Goal: Book appointment/travel/reservation

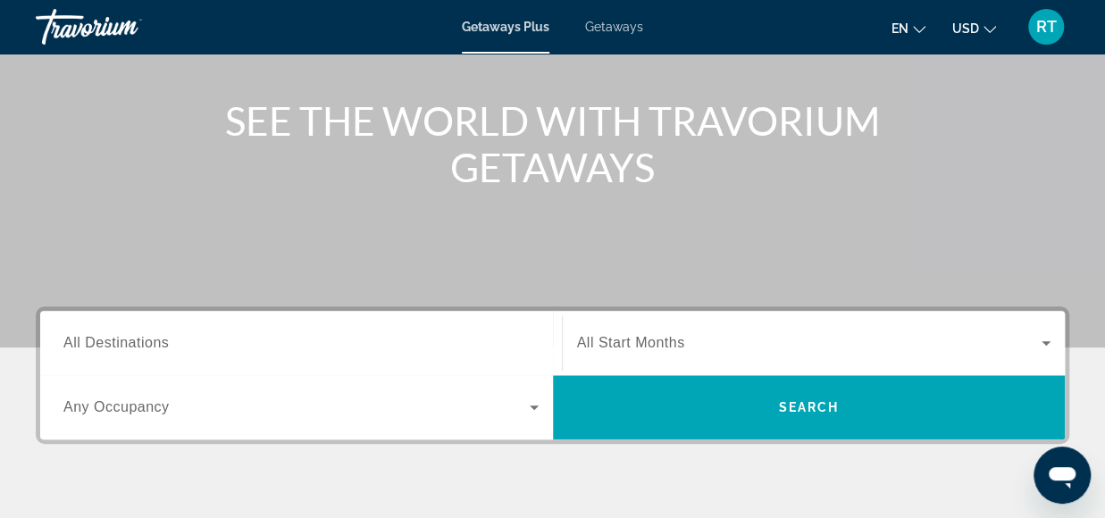
scroll to position [179, 0]
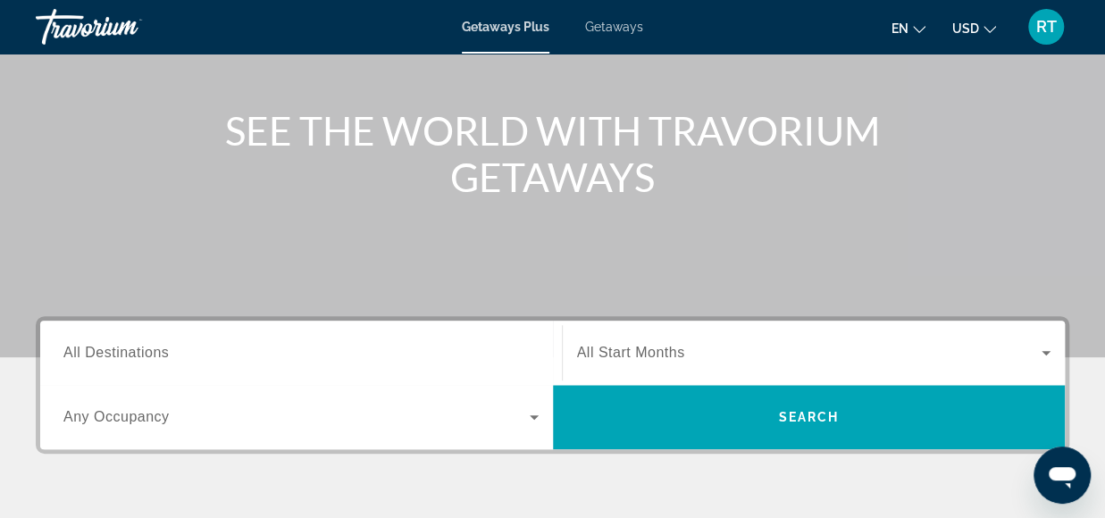
click at [614, 29] on span "Getaways" at bounding box center [614, 27] width 58 height 14
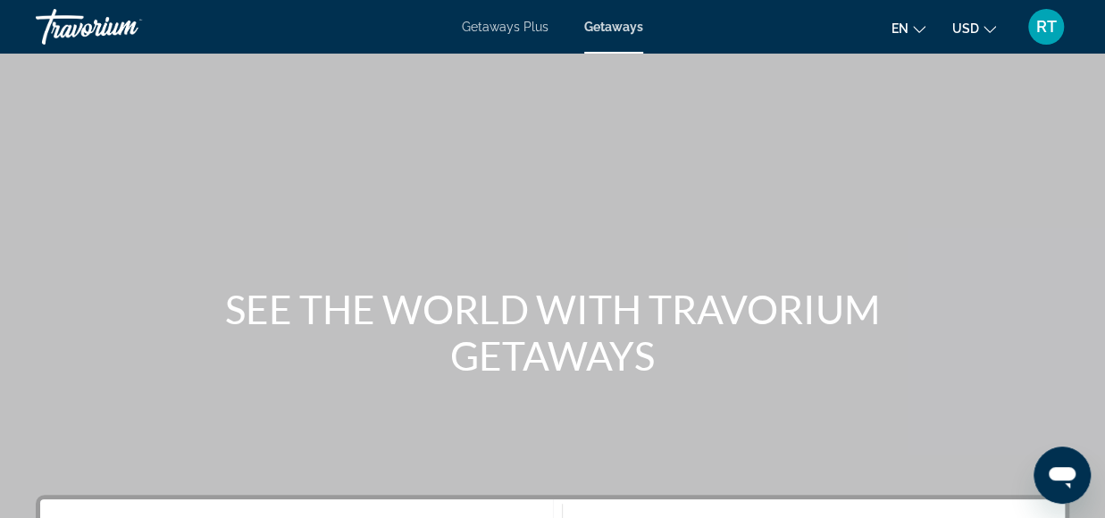
click at [517, 21] on span "Getaways Plus" at bounding box center [505, 27] width 87 height 14
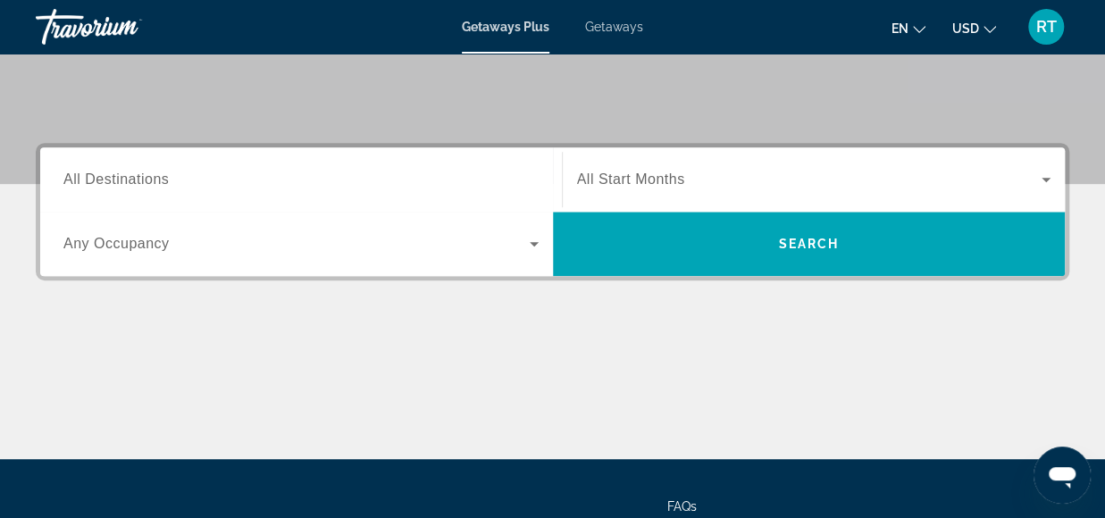
scroll to position [243, 0]
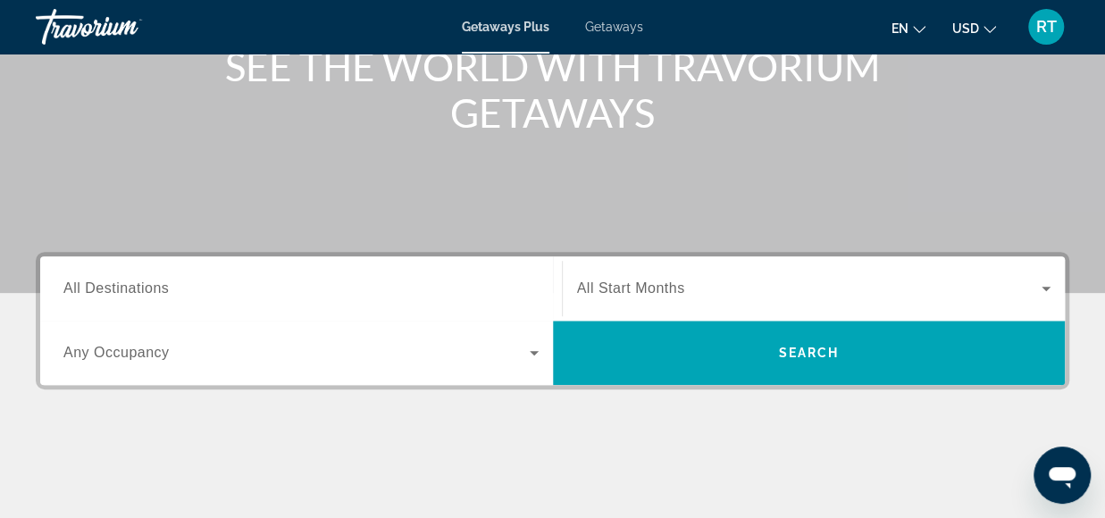
click at [351, 280] on div "Search widget" at bounding box center [300, 288] width 475 height 51
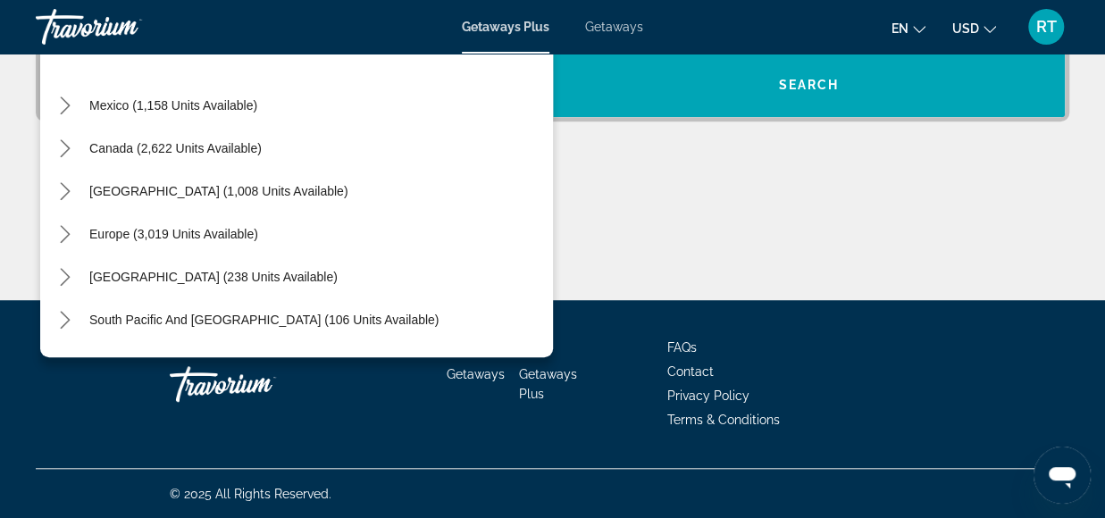
scroll to position [0, 0]
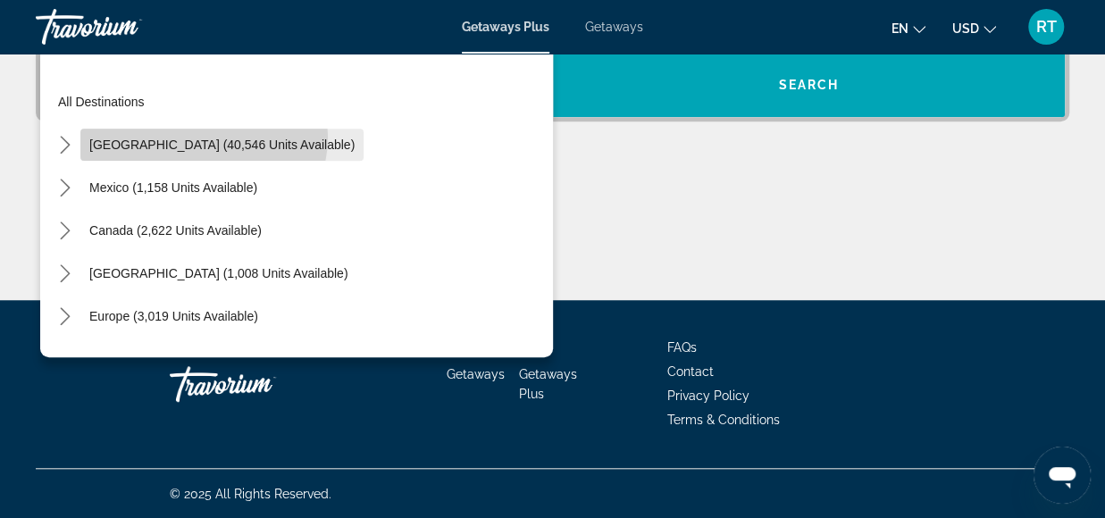
click at [203, 138] on span "[GEOGRAPHIC_DATA] (40,546 units available)" at bounding box center [221, 145] width 265 height 14
type input "**********"
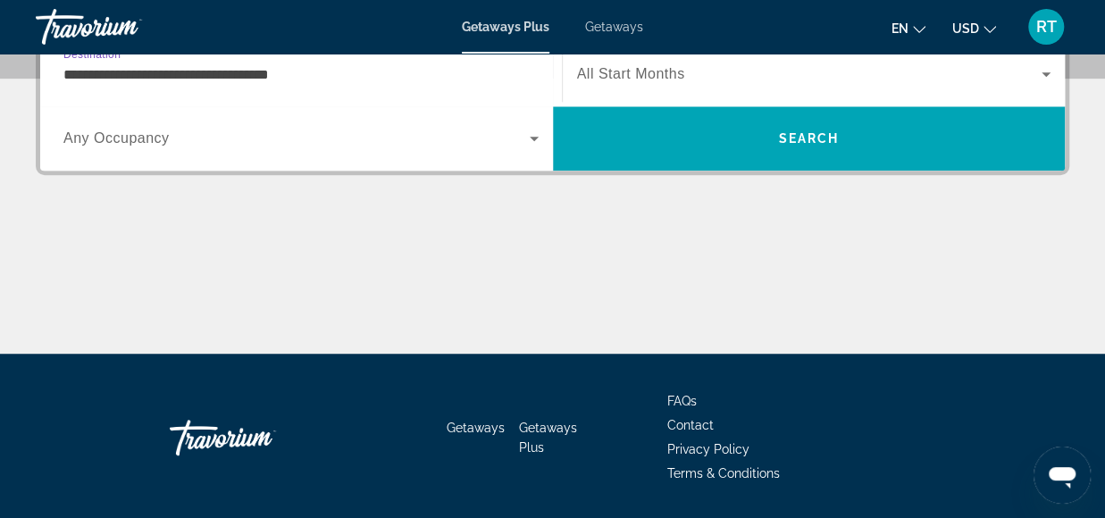
scroll to position [436, 0]
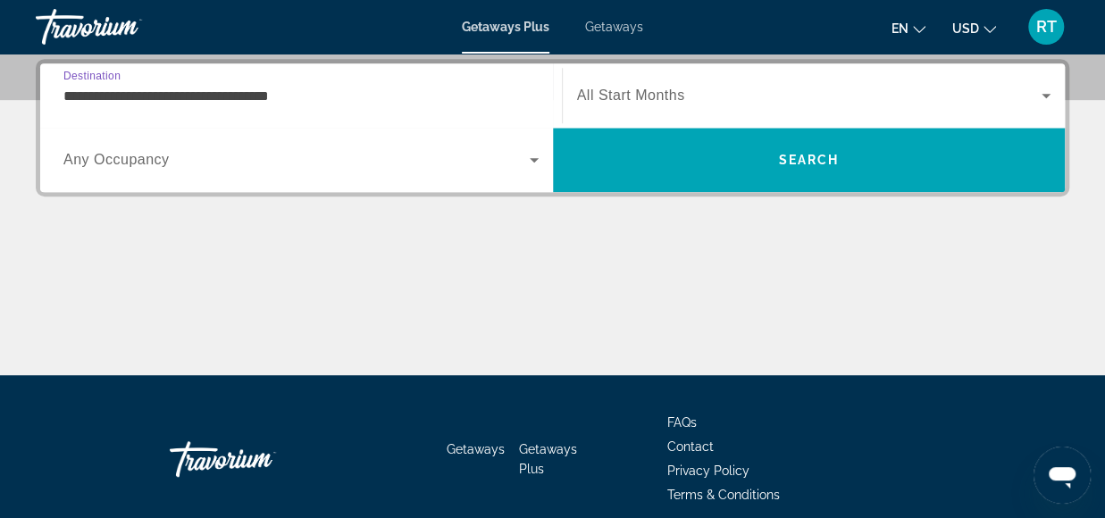
click at [209, 99] on input "**********" at bounding box center [300, 96] width 475 height 21
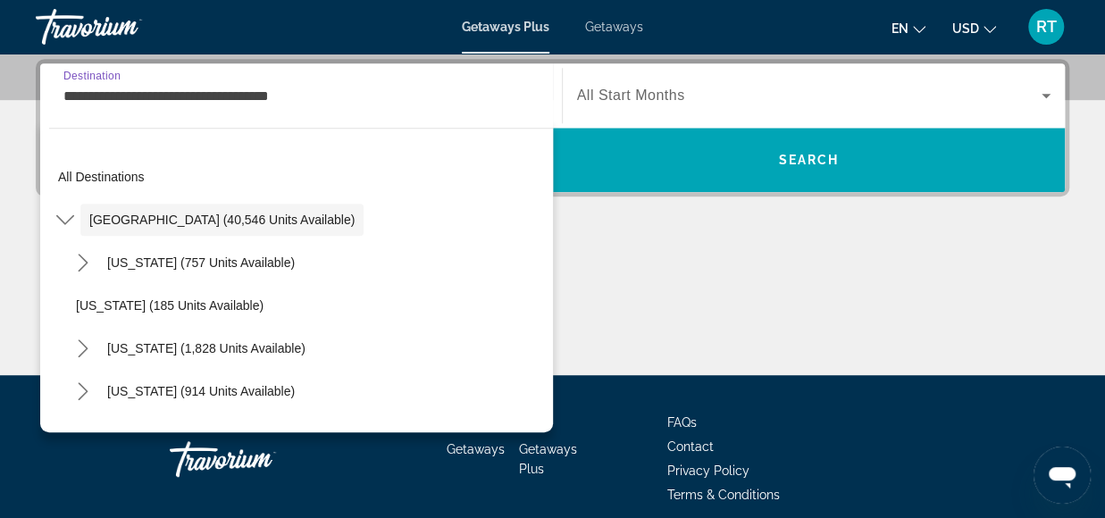
scroll to position [396, 0]
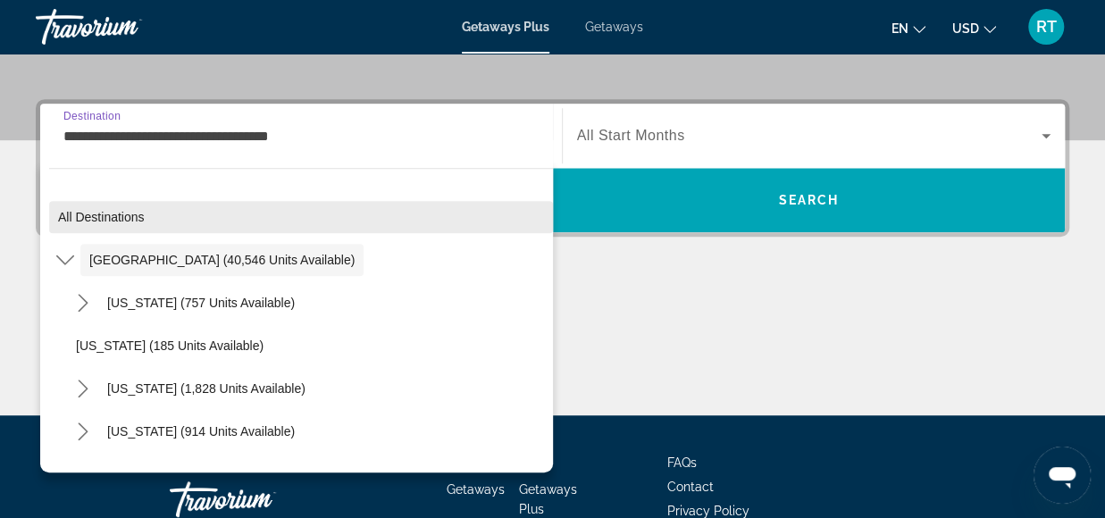
click at [91, 222] on span "All destinations" at bounding box center [101, 217] width 87 height 14
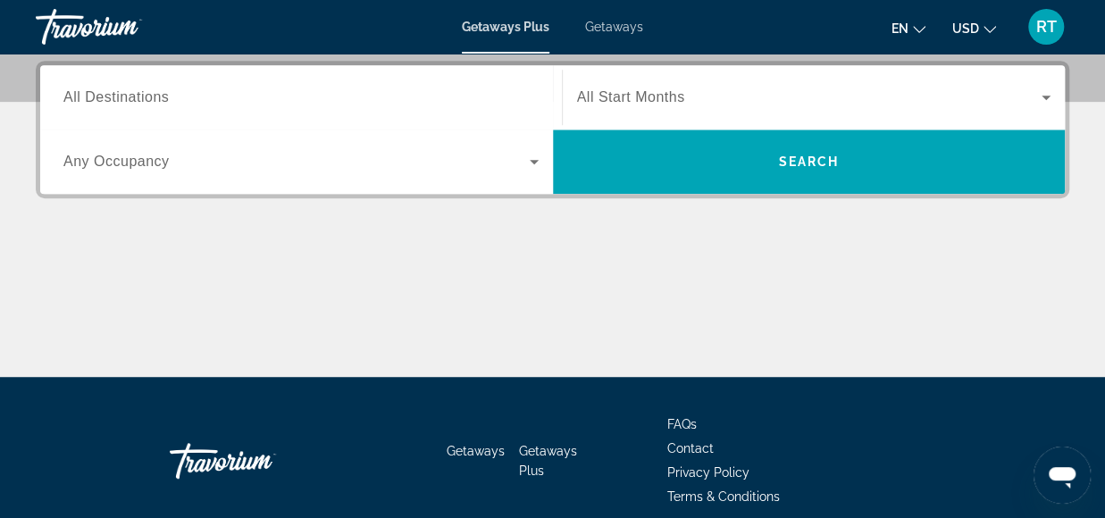
scroll to position [436, 0]
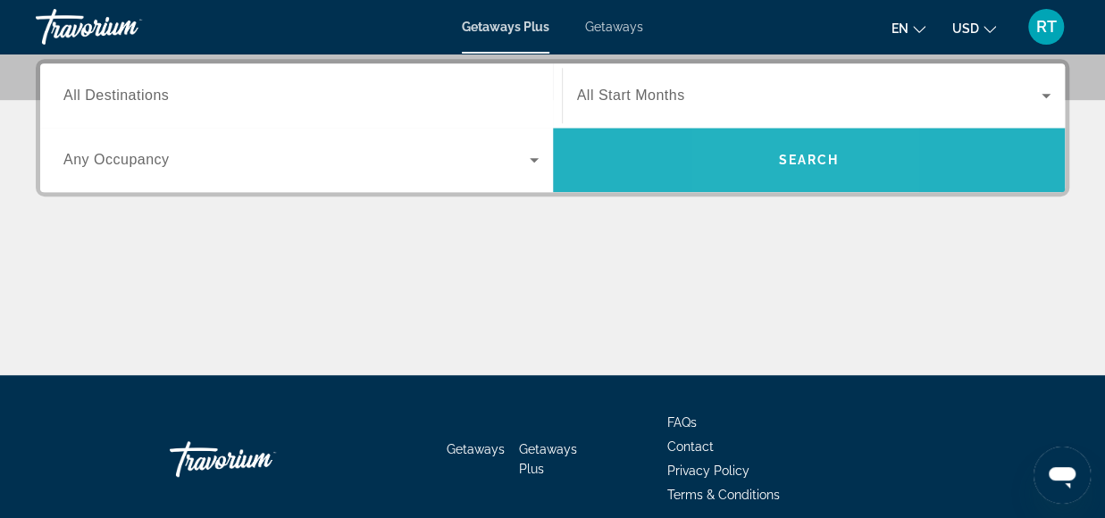
click at [767, 183] on span "Search" at bounding box center [809, 160] width 513 height 64
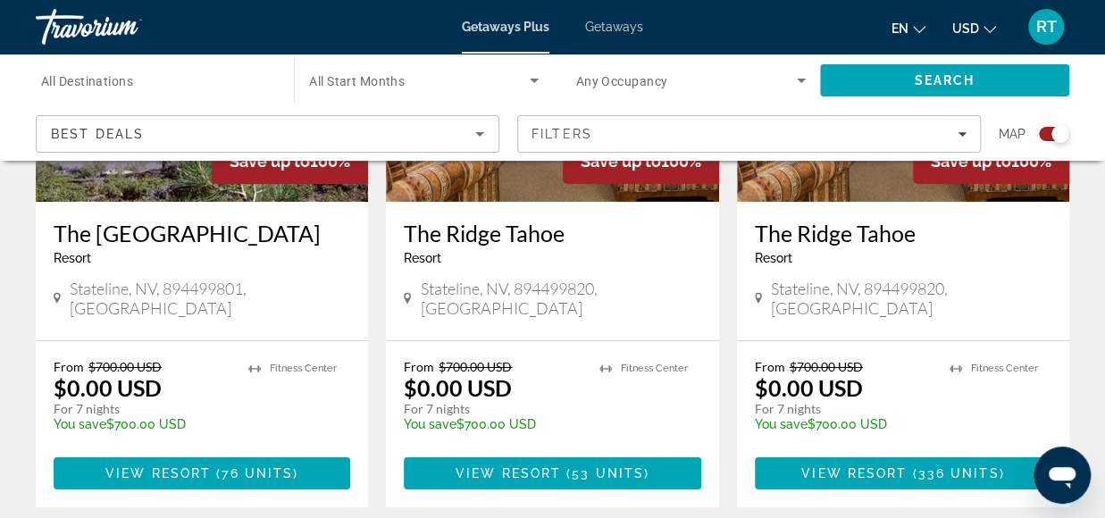
scroll to position [2858, 0]
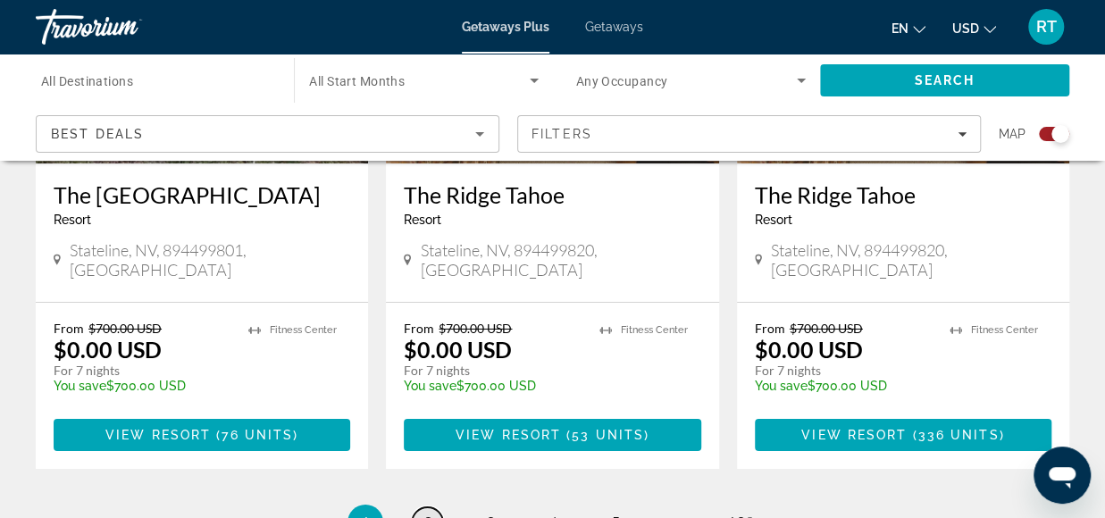
click at [424, 513] on span "2" at bounding box center [427, 523] width 9 height 20
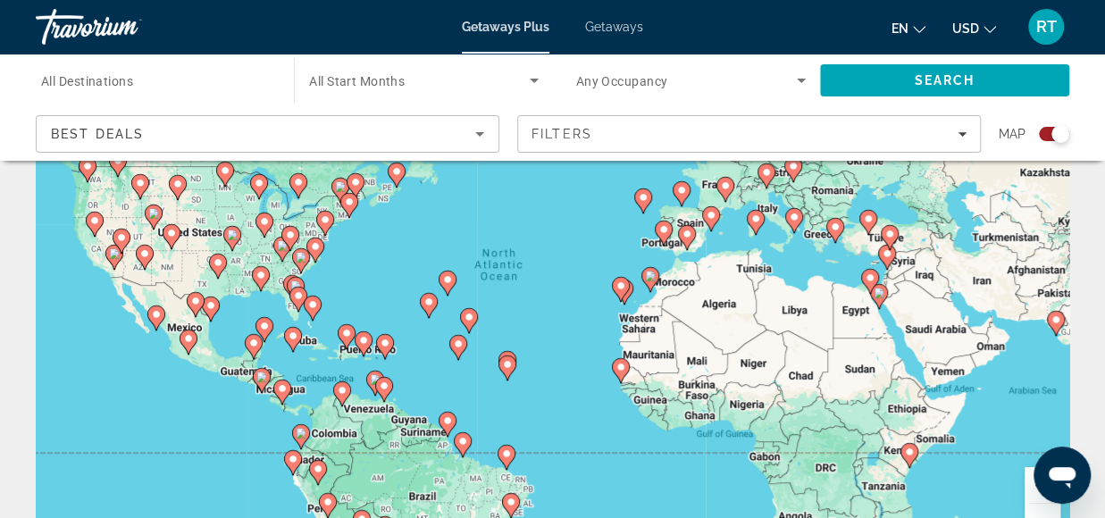
scroll to position [179, 0]
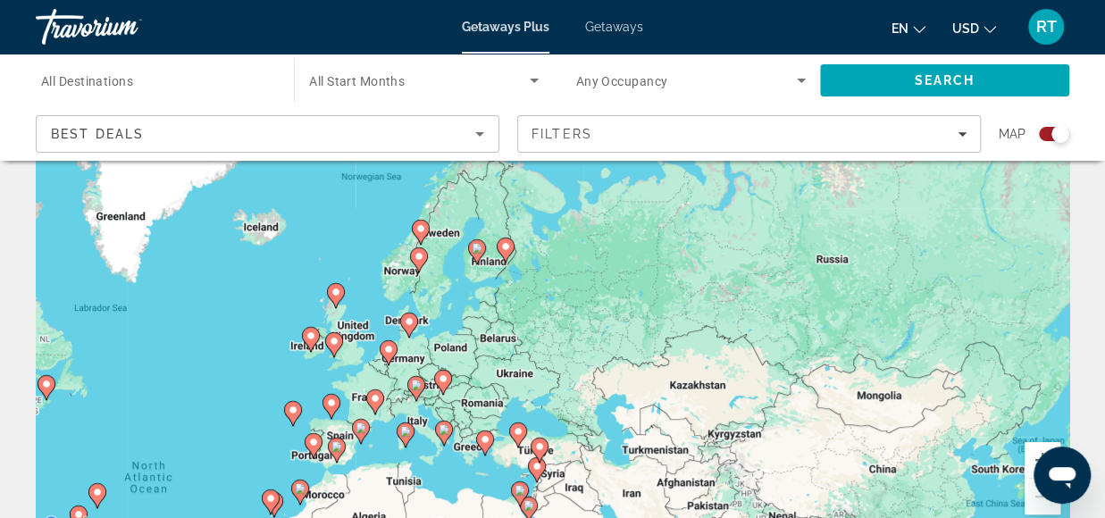
drag, startPoint x: 968, startPoint y: 271, endPoint x: 616, endPoint y: 508, distance: 424.6
click at [616, 508] on div "To activate drag with keyboard, press Alt + Enter. Once in keyboard drag state,…" at bounding box center [552, 268] width 1033 height 536
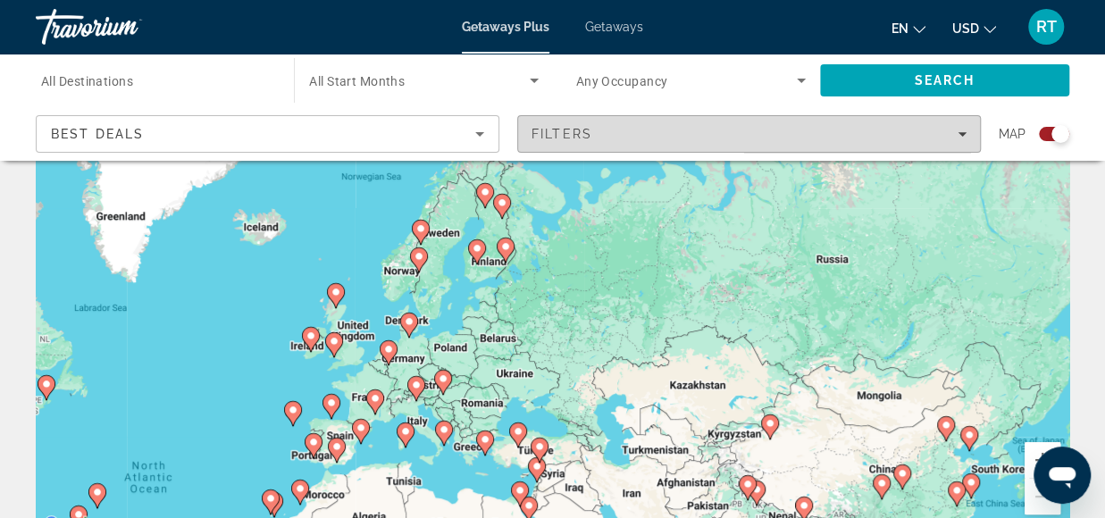
click at [840, 127] on div "Filters" at bounding box center [748, 134] width 435 height 14
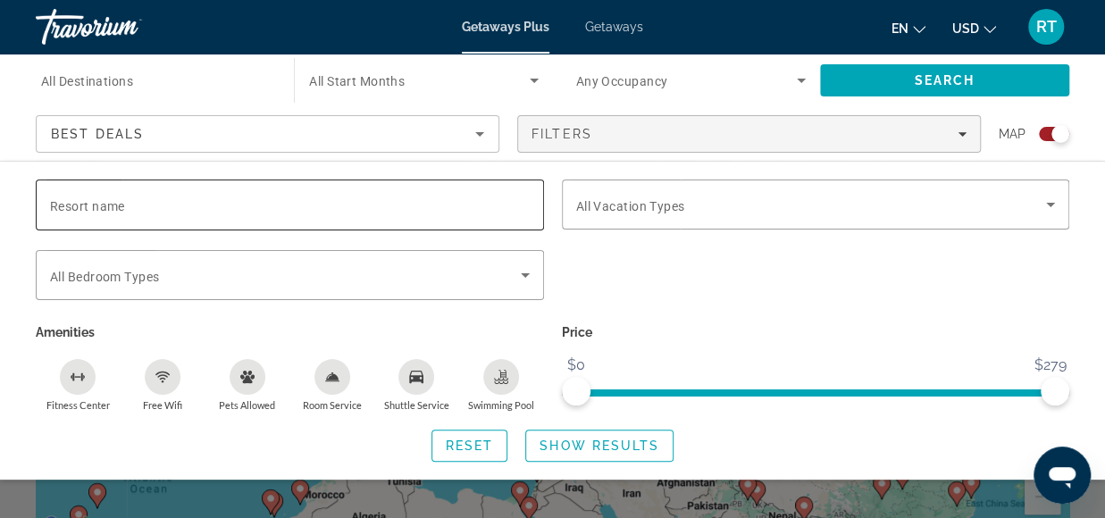
click at [388, 196] on input "Resort name" at bounding box center [290, 205] width 480 height 21
click at [156, 195] on input "********" at bounding box center [290, 205] width 480 height 21
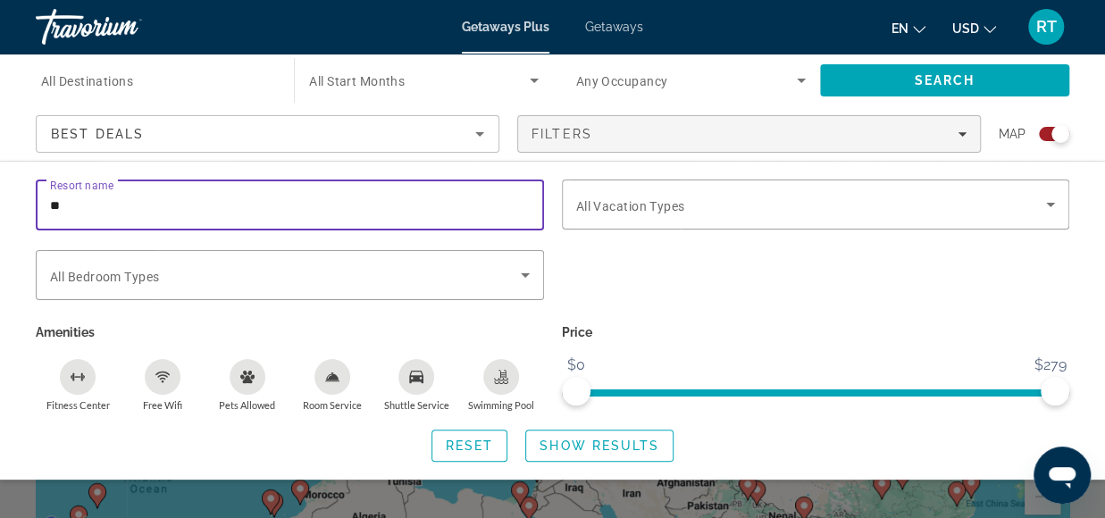
type input "*"
type input "*******"
click at [576, 455] on span "Search widget" at bounding box center [599, 445] width 146 height 43
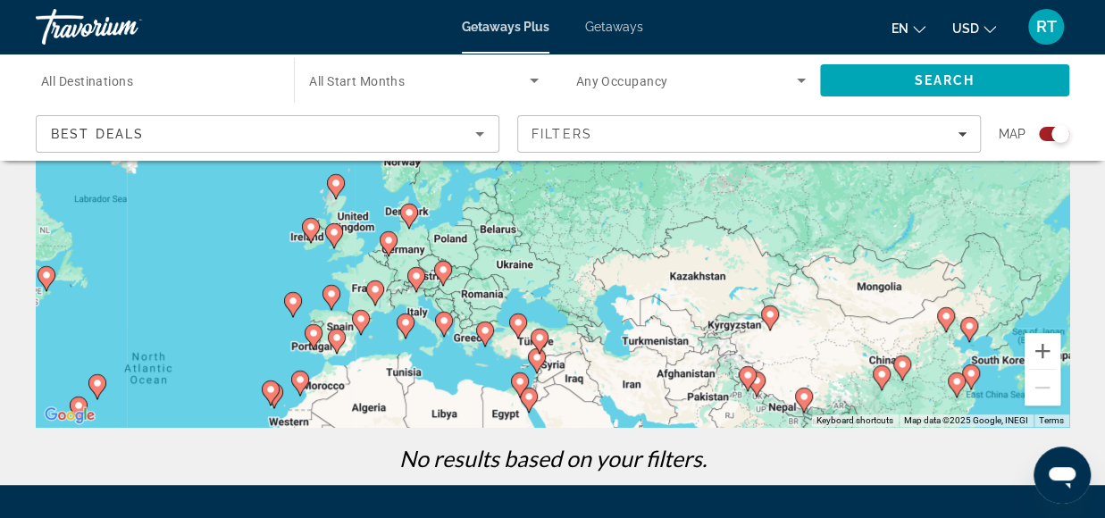
scroll to position [268, 0]
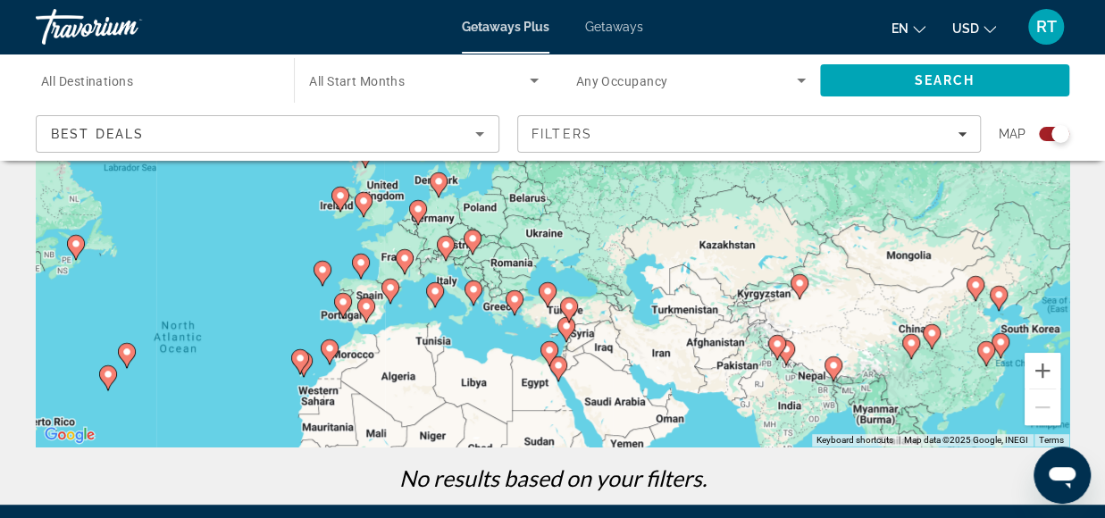
drag, startPoint x: 623, startPoint y: 267, endPoint x: 653, endPoint y: 218, distance: 57.3
click at [653, 218] on div "To activate drag with keyboard, press Alt + Enter. Once in keyboard drag state,…" at bounding box center [552, 179] width 1033 height 536
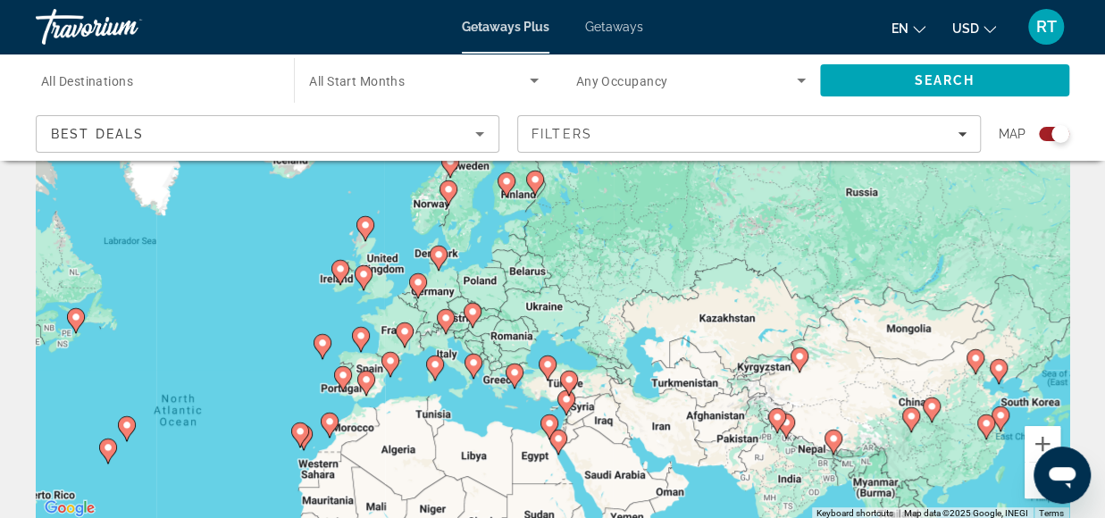
scroll to position [295, 0]
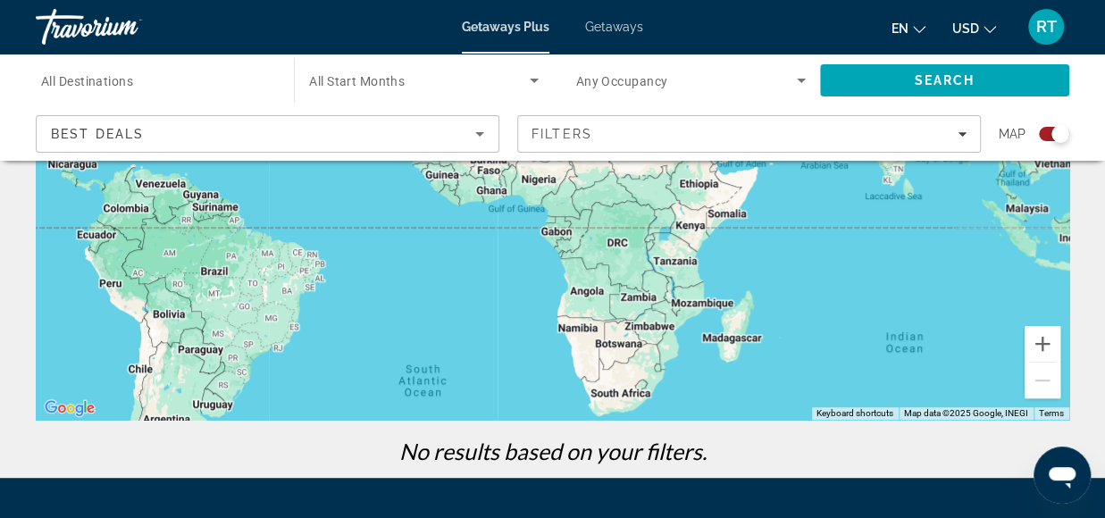
drag, startPoint x: 881, startPoint y: 292, endPoint x: 993, endPoint y: 8, distance: 305.5
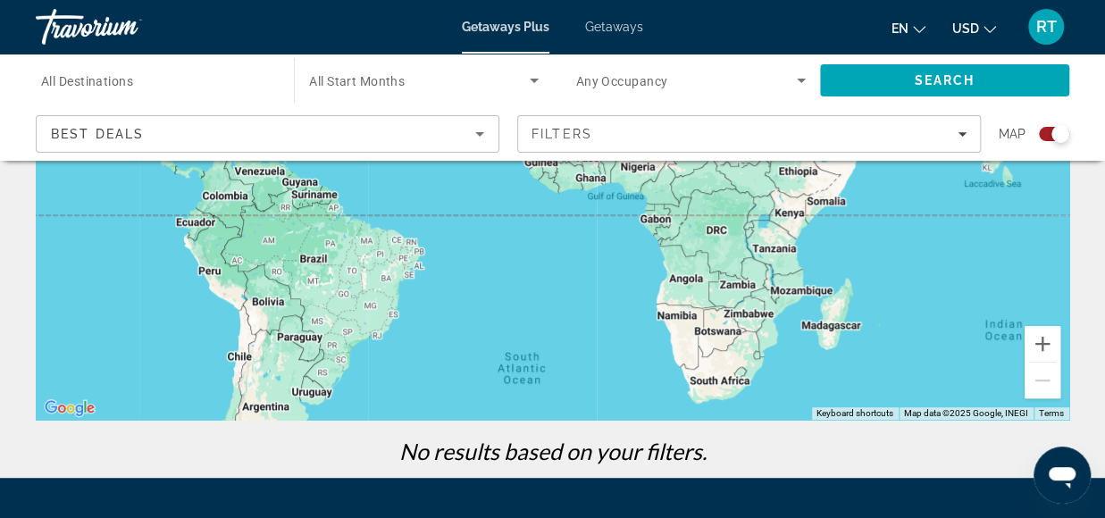
drag, startPoint x: 472, startPoint y: 351, endPoint x: 563, endPoint y: 372, distance: 93.6
click at [563, 372] on div "To activate drag with keyboard, press Alt + Enter. Once in keyboard drag state,…" at bounding box center [552, 152] width 1033 height 536
click at [113, 28] on div "Travorium" at bounding box center [125, 27] width 179 height 46
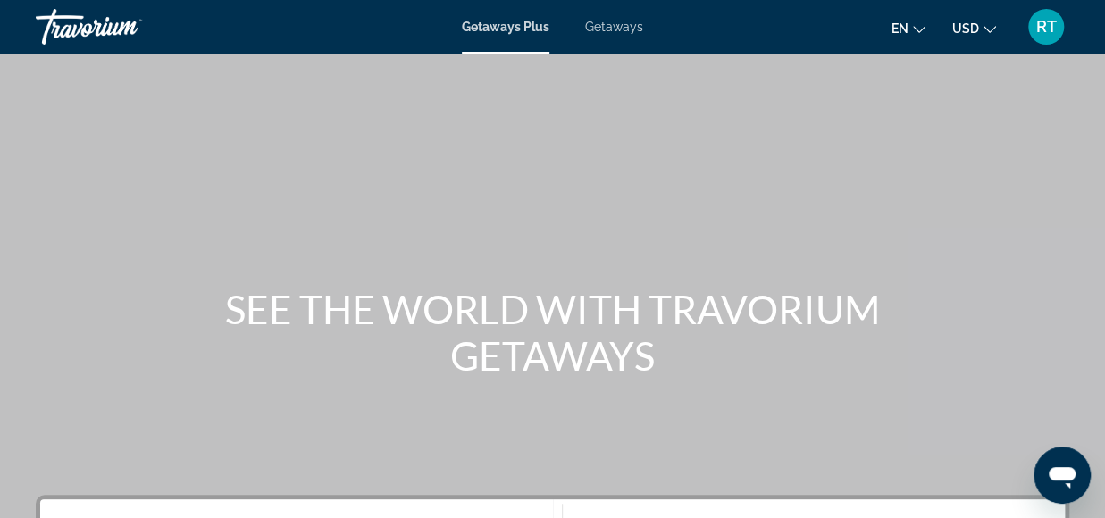
click at [620, 30] on span "Getaways" at bounding box center [614, 27] width 58 height 14
click at [620, 30] on span "Getaways" at bounding box center [613, 27] width 59 height 14
click at [989, 28] on icon "Change currency" at bounding box center [989, 29] width 13 height 13
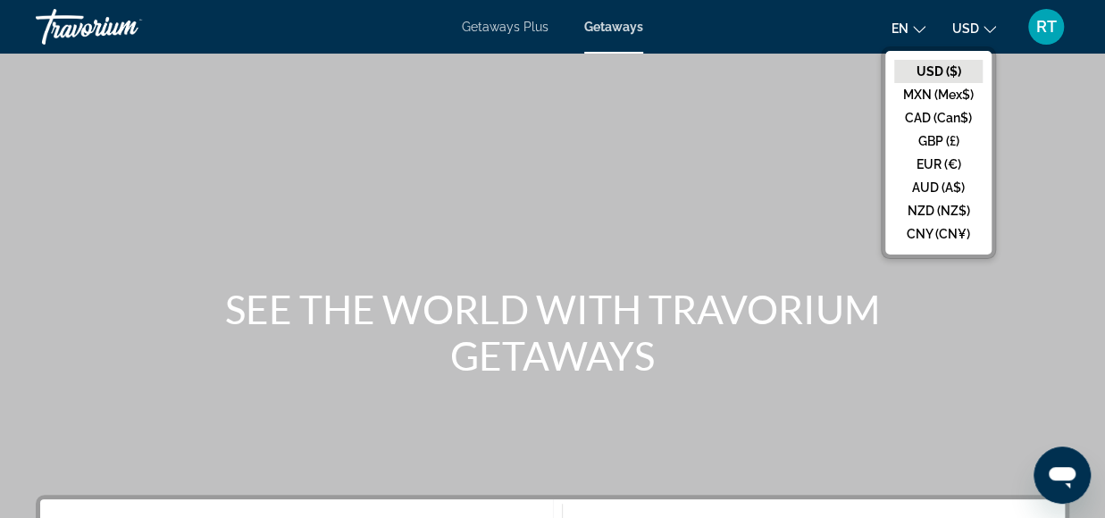
click at [843, 91] on div "Main content" at bounding box center [552, 268] width 1105 height 536
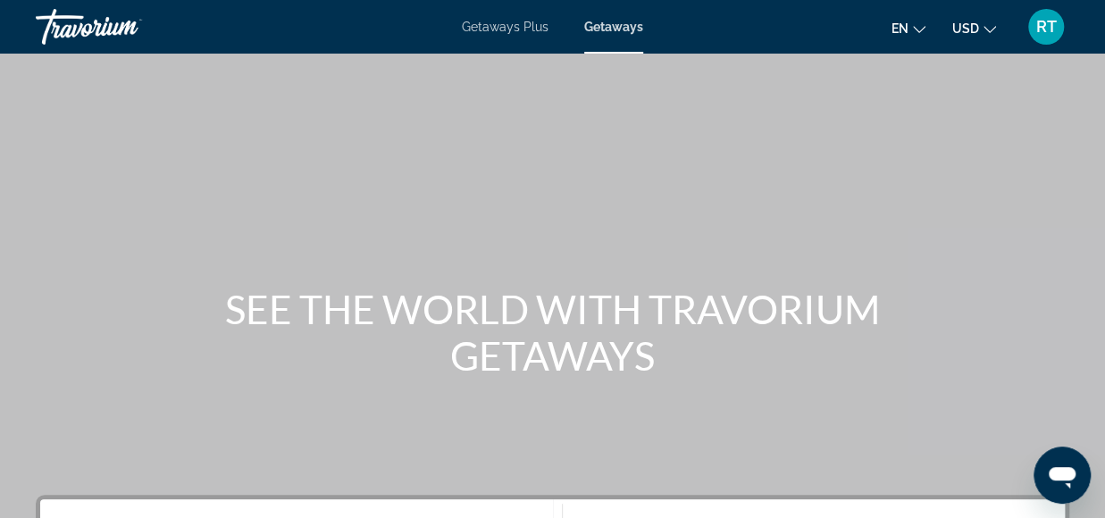
click at [627, 28] on span "Getaways" at bounding box center [613, 27] width 59 height 14
click at [525, 22] on span "Getaways Plus" at bounding box center [505, 27] width 87 height 14
click at [607, 23] on span "Getaways" at bounding box center [614, 27] width 58 height 14
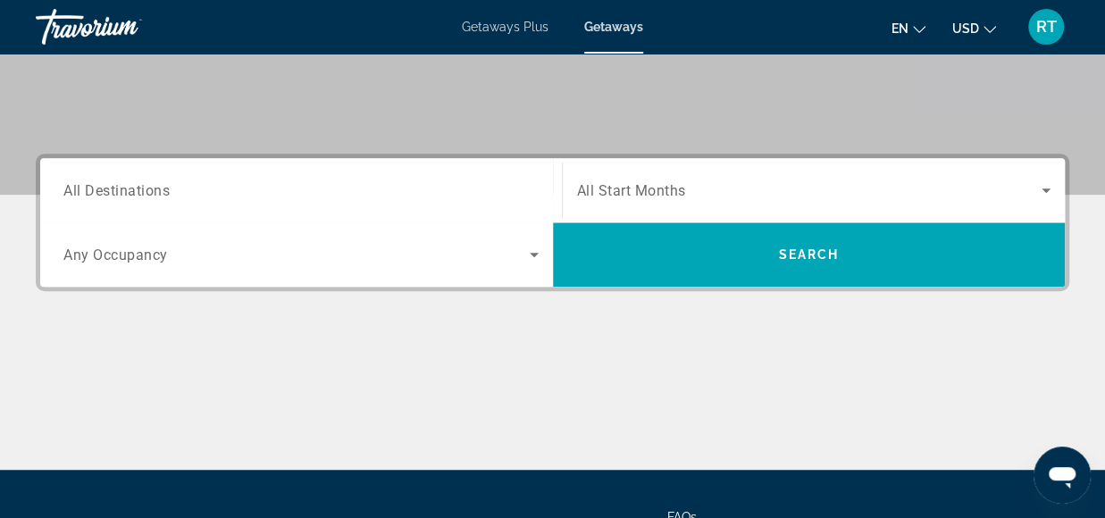
scroll to position [357, 0]
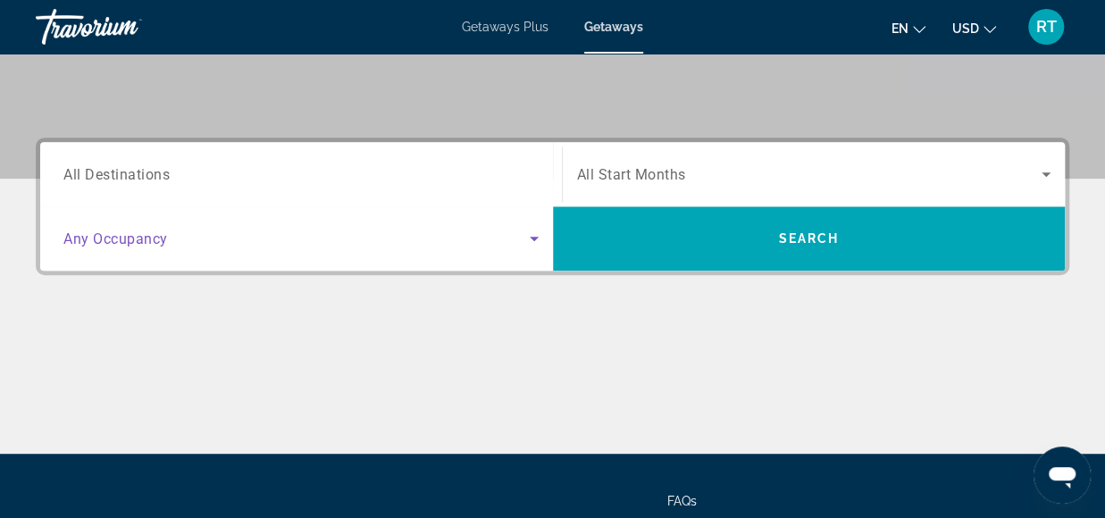
click at [174, 238] on span "Search widget" at bounding box center [296, 238] width 466 height 21
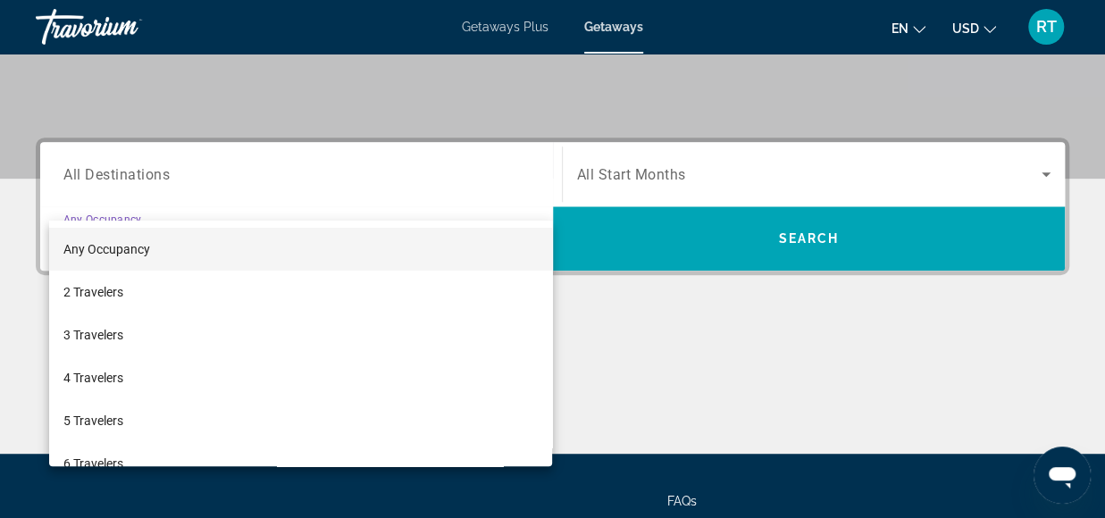
scroll to position [436, 0]
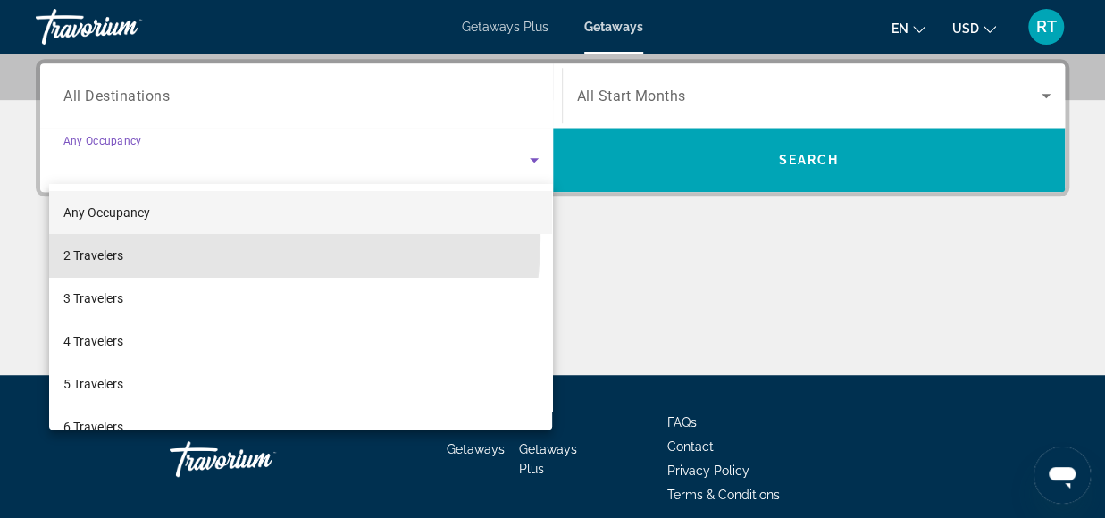
click at [174, 238] on mat-option "2 Travelers" at bounding box center [301, 255] width 504 height 43
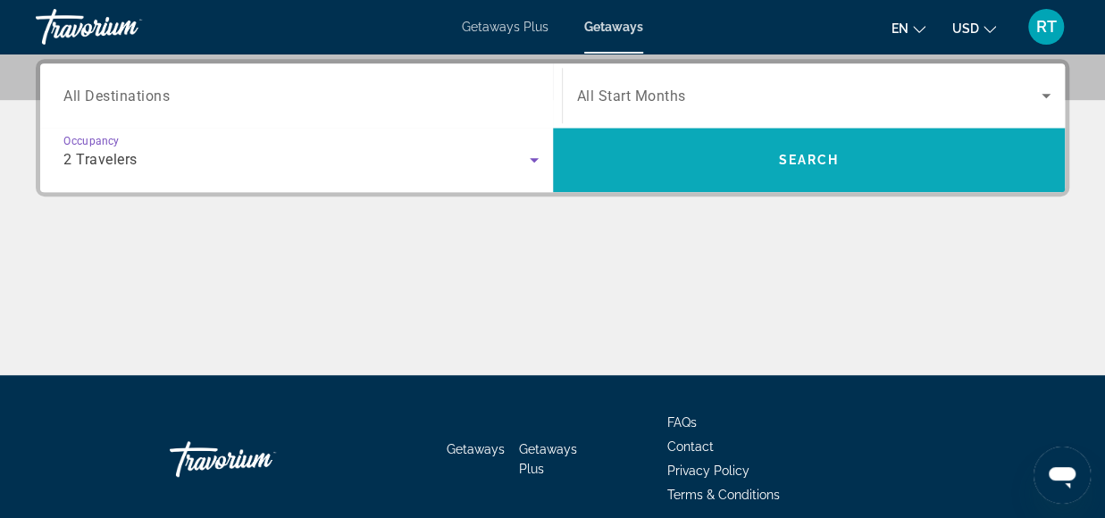
click at [838, 157] on span "Search" at bounding box center [808, 160] width 61 height 14
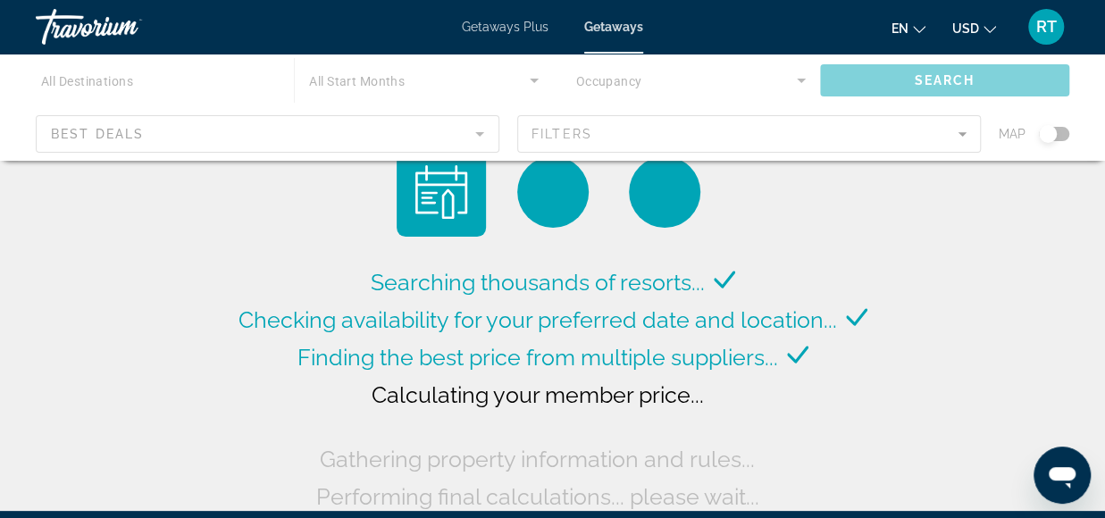
click at [673, 128] on div "Main content" at bounding box center [552, 107] width 1105 height 107
click at [529, 74] on div "Main content" at bounding box center [552, 107] width 1105 height 107
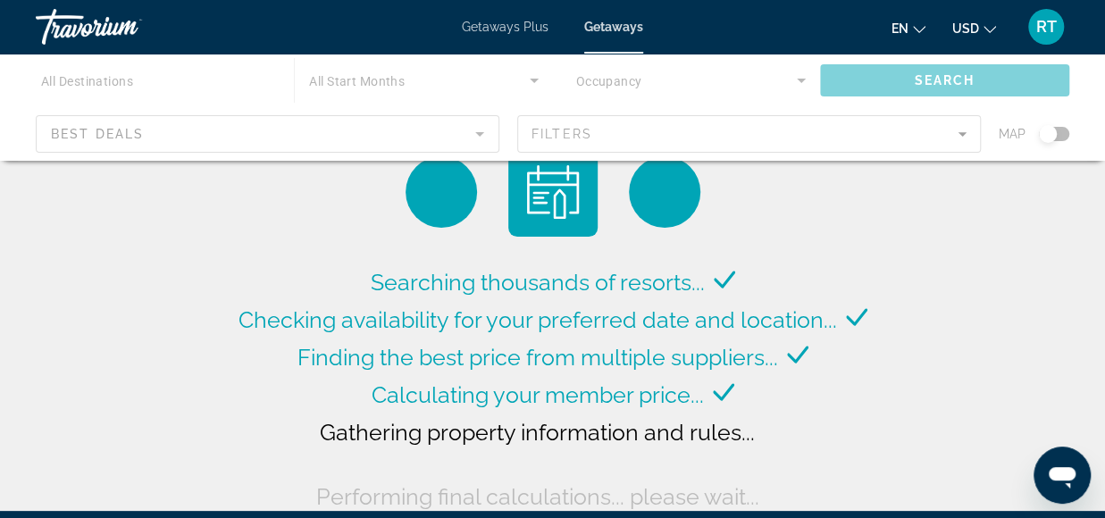
click at [530, 78] on div "Main content" at bounding box center [552, 107] width 1105 height 107
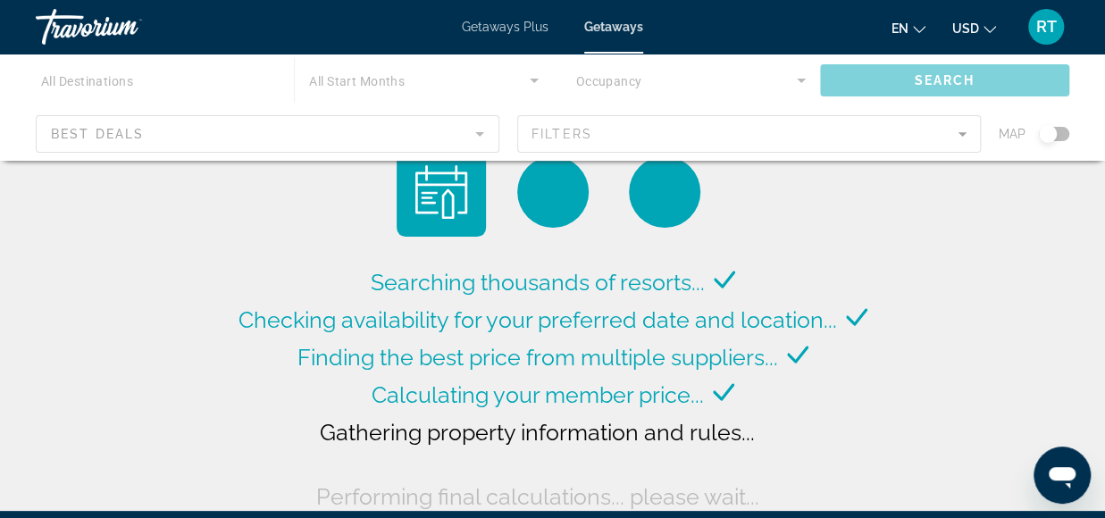
click at [529, 79] on div "Main content" at bounding box center [552, 107] width 1105 height 107
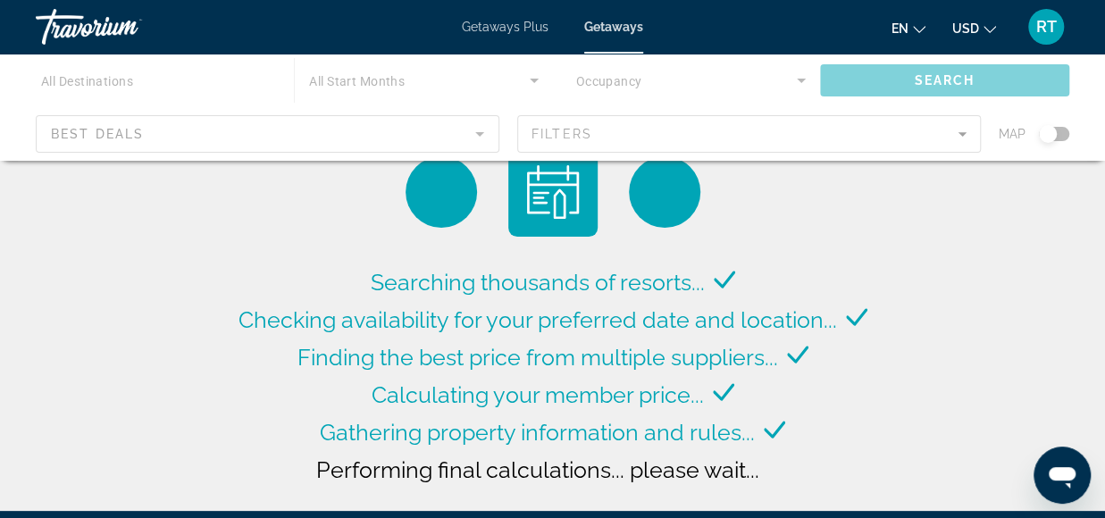
click at [913, 32] on icon "Change language" at bounding box center [919, 29] width 13 height 13
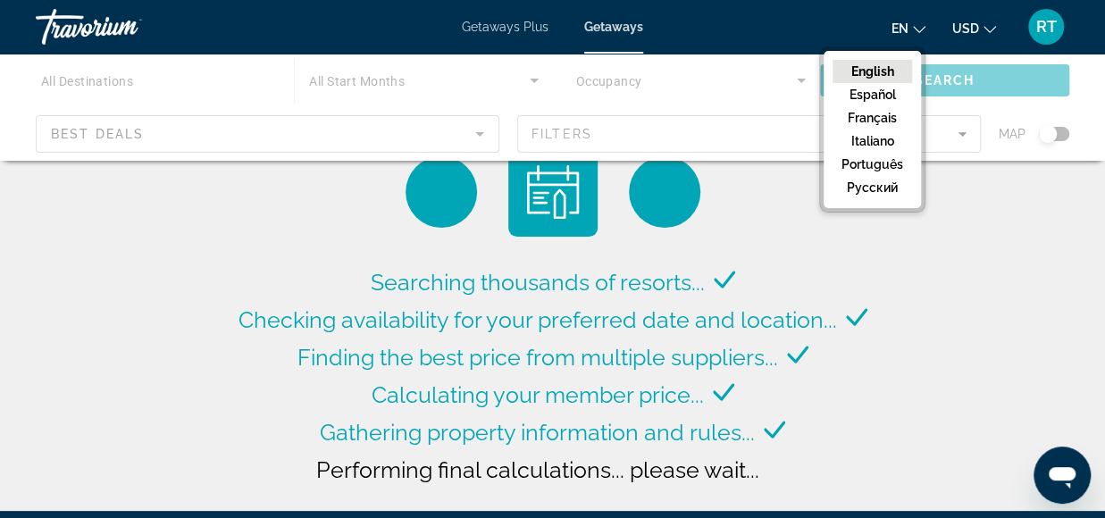
click at [882, 63] on button "English" at bounding box center [871, 71] width 79 height 23
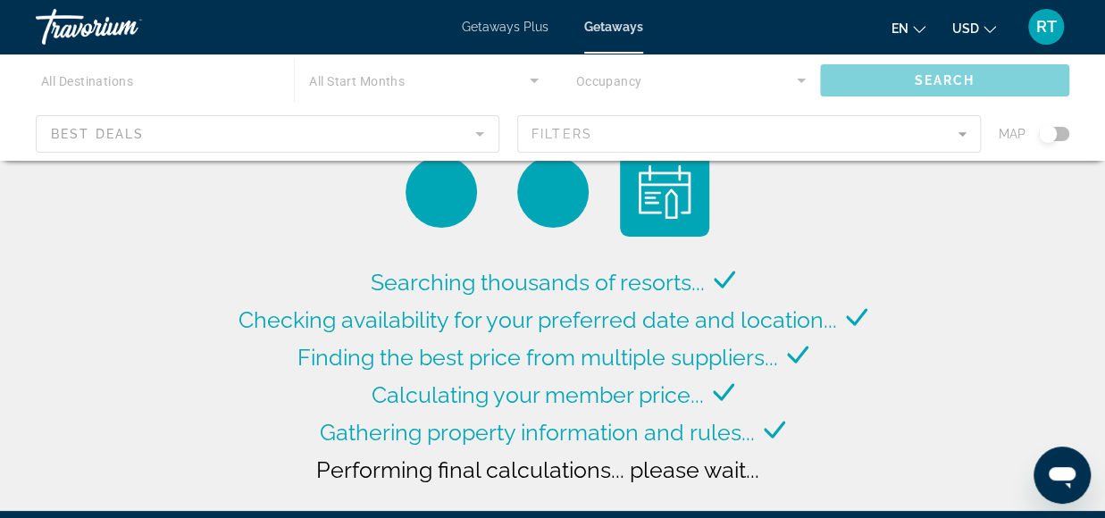
click at [979, 22] on button "USD USD ($) MXN (Mex$) CAD (Can$) GBP (£) EUR (€) AUD (A$) NZD (NZ$) CNY (CN¥)" at bounding box center [974, 28] width 44 height 26
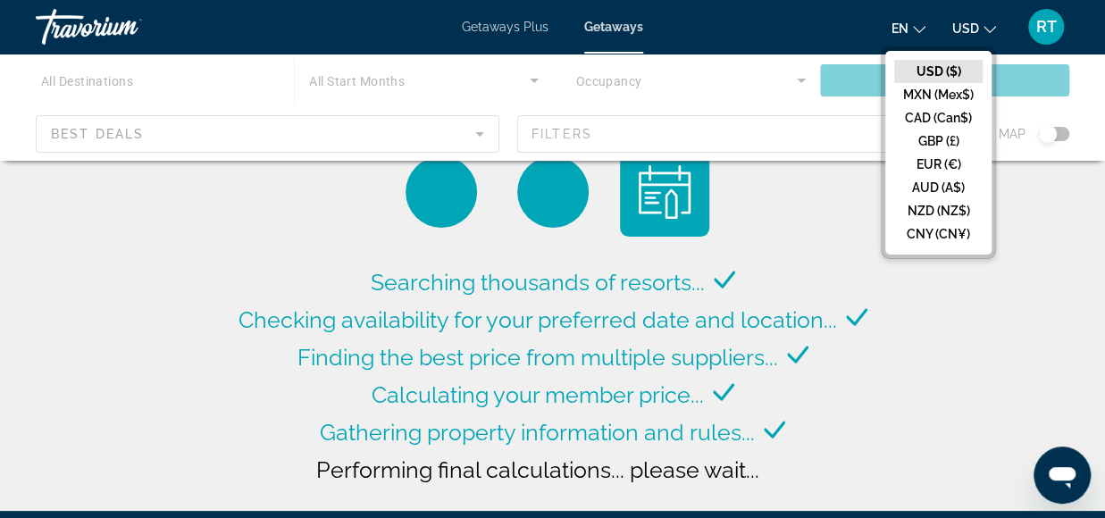
click at [915, 67] on button "USD ($)" at bounding box center [938, 71] width 88 height 23
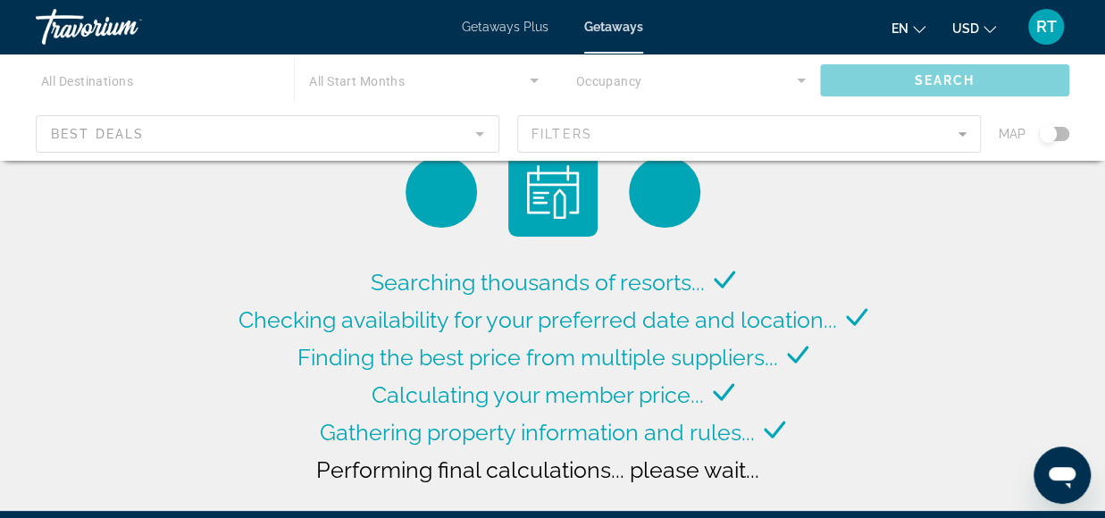
click at [162, 81] on div "Main content" at bounding box center [552, 107] width 1105 height 107
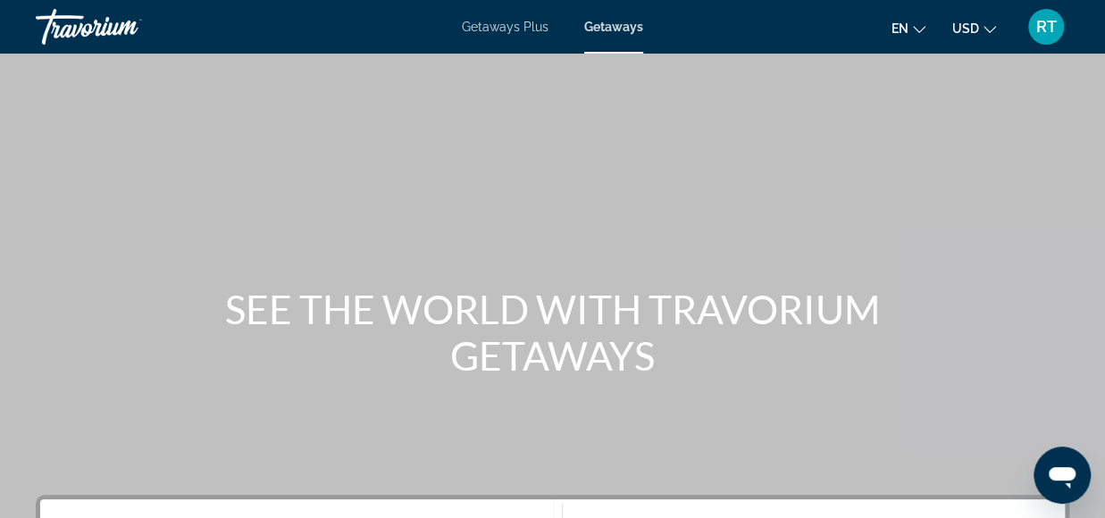
click at [528, 30] on span "Getaways Plus" at bounding box center [505, 27] width 87 height 14
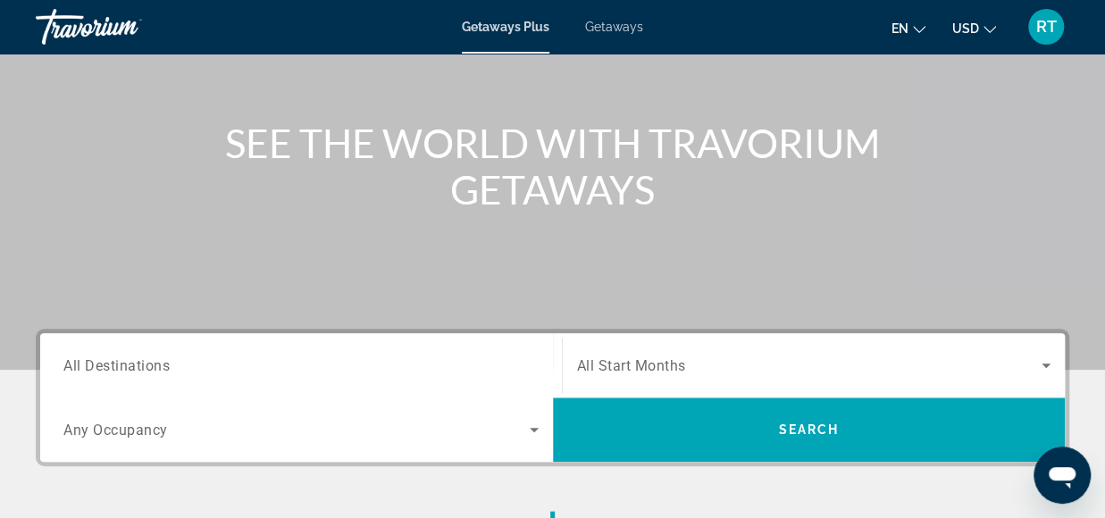
scroll to position [309, 0]
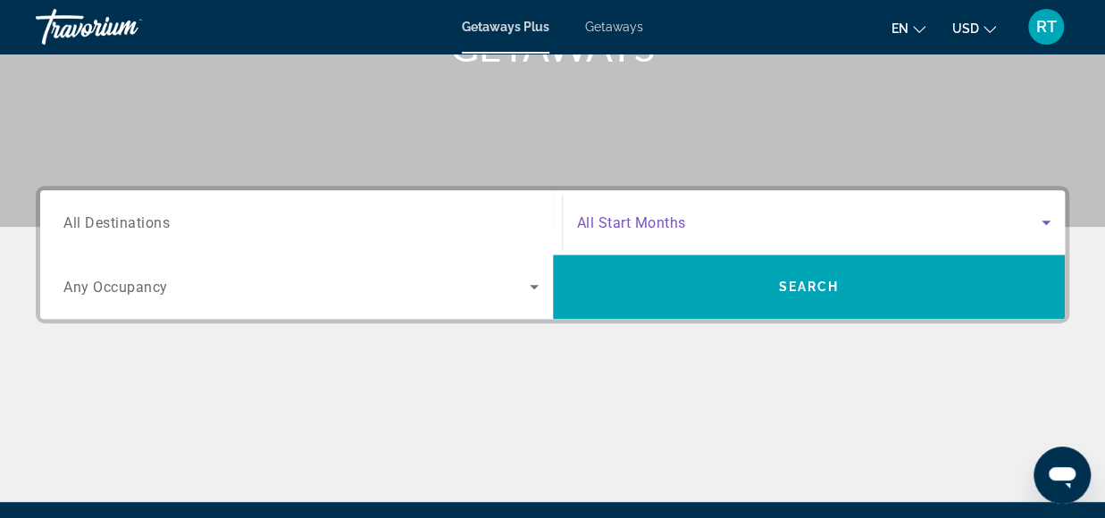
click at [1049, 219] on icon "Search widget" at bounding box center [1045, 222] width 21 height 21
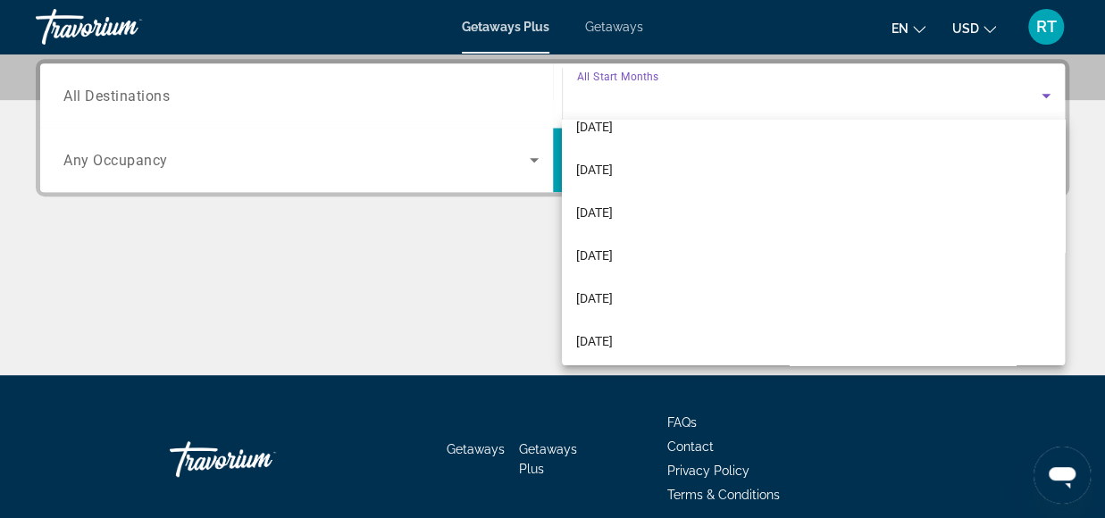
scroll to position [357, 0]
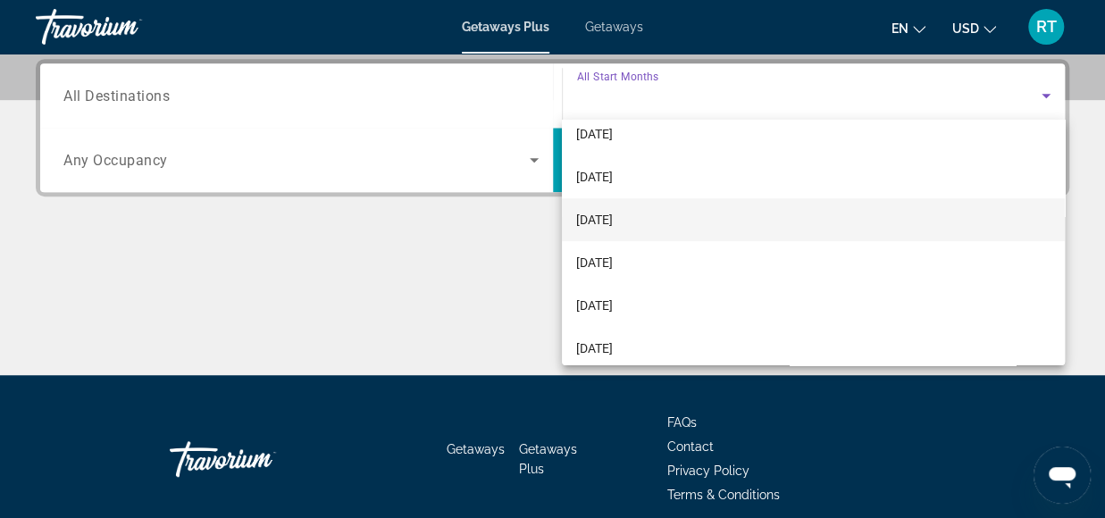
click at [598, 216] on span "[DATE]" at bounding box center [594, 219] width 37 height 21
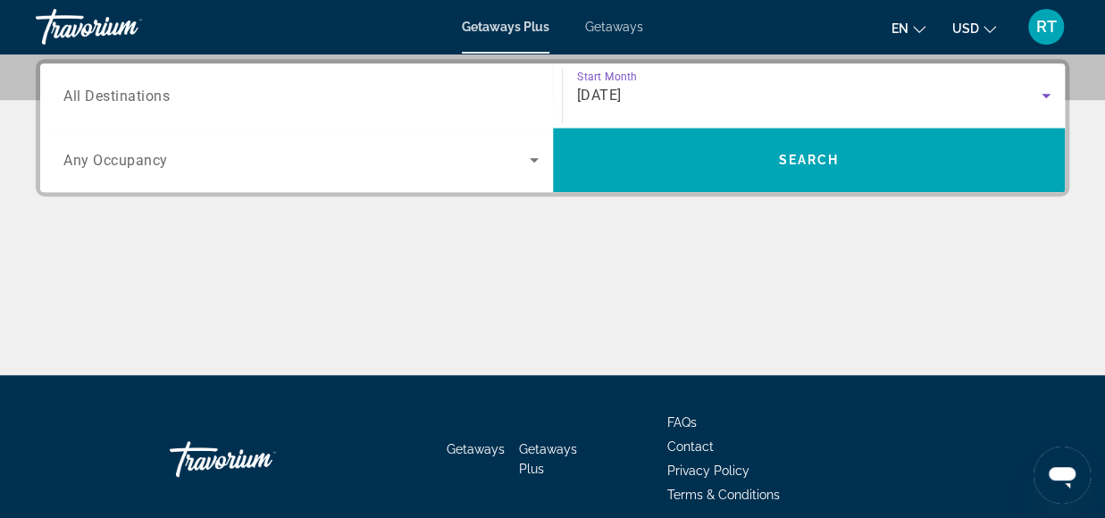
click at [162, 103] on span "All Destinations" at bounding box center [116, 95] width 106 height 17
click at [162, 103] on input "Destination All Destinations" at bounding box center [300, 96] width 475 height 21
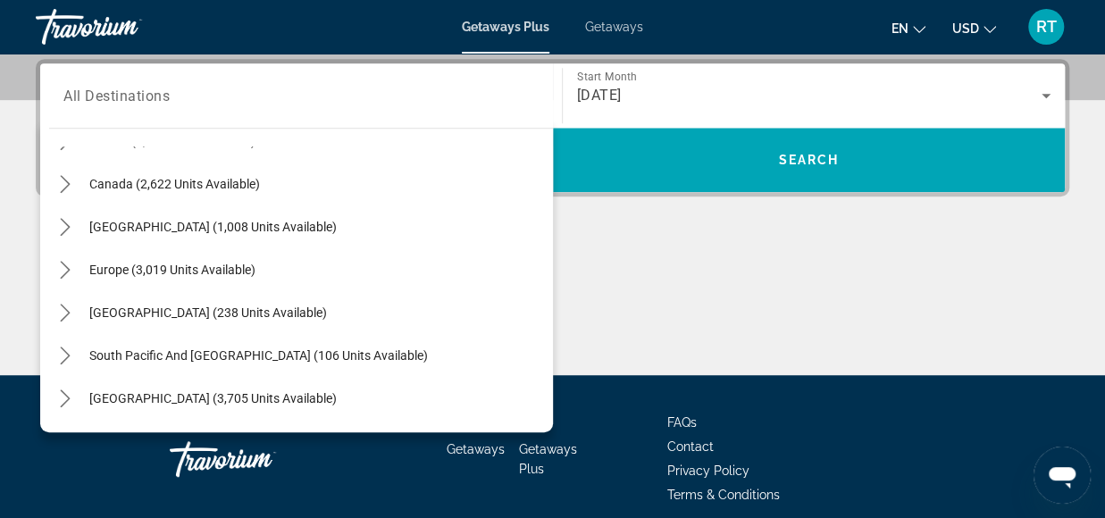
scroll to position [111, 0]
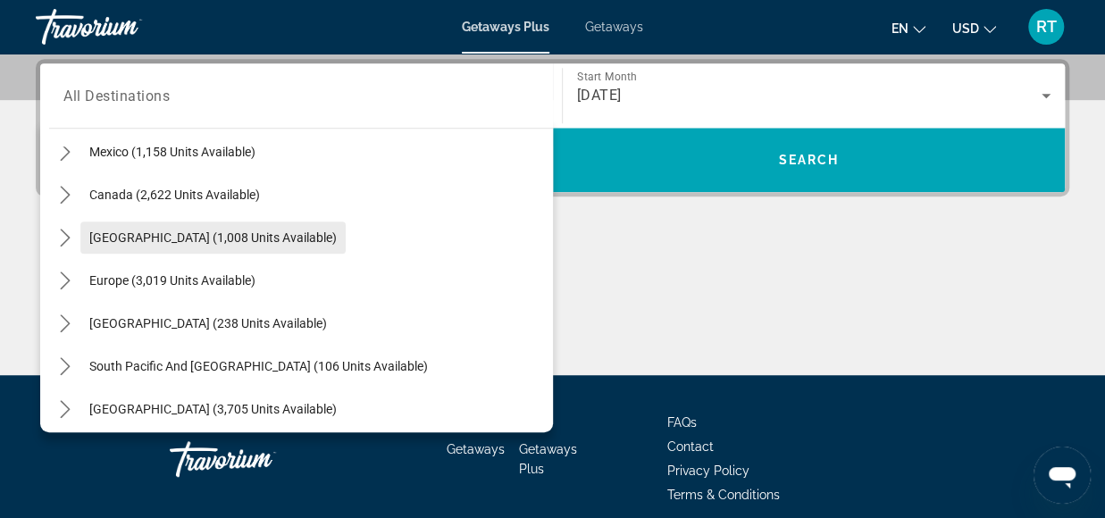
click at [230, 237] on span "[GEOGRAPHIC_DATA] (1,008 units available)" at bounding box center [212, 237] width 247 height 14
type input "**********"
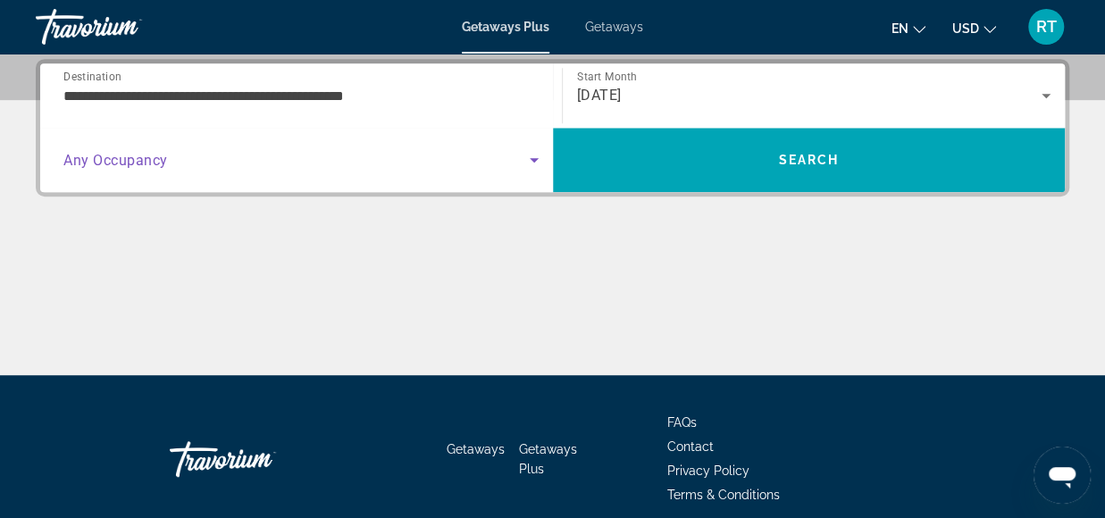
click at [531, 161] on icon "Search widget" at bounding box center [533, 159] width 21 height 21
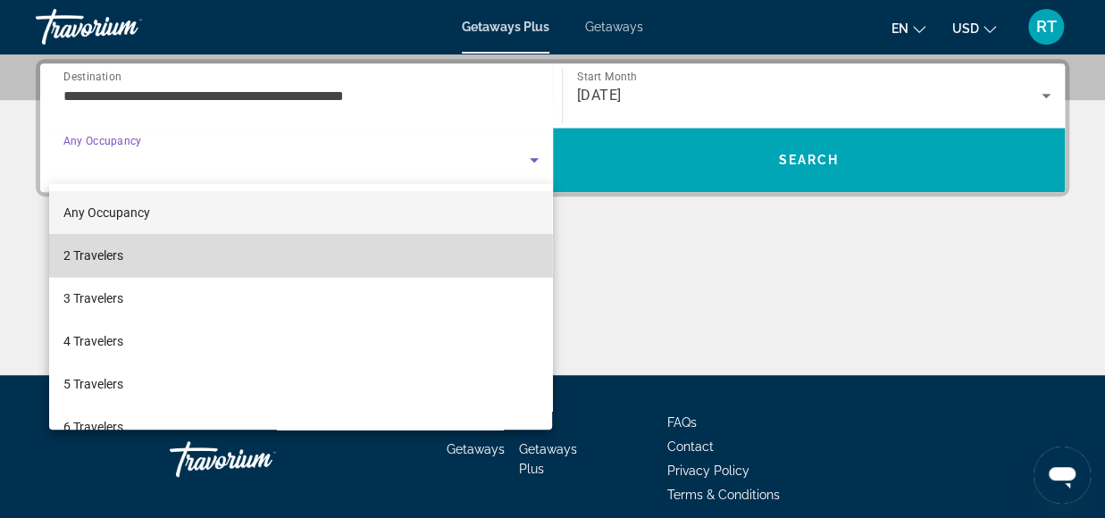
click at [417, 256] on mat-option "2 Travelers" at bounding box center [301, 255] width 504 height 43
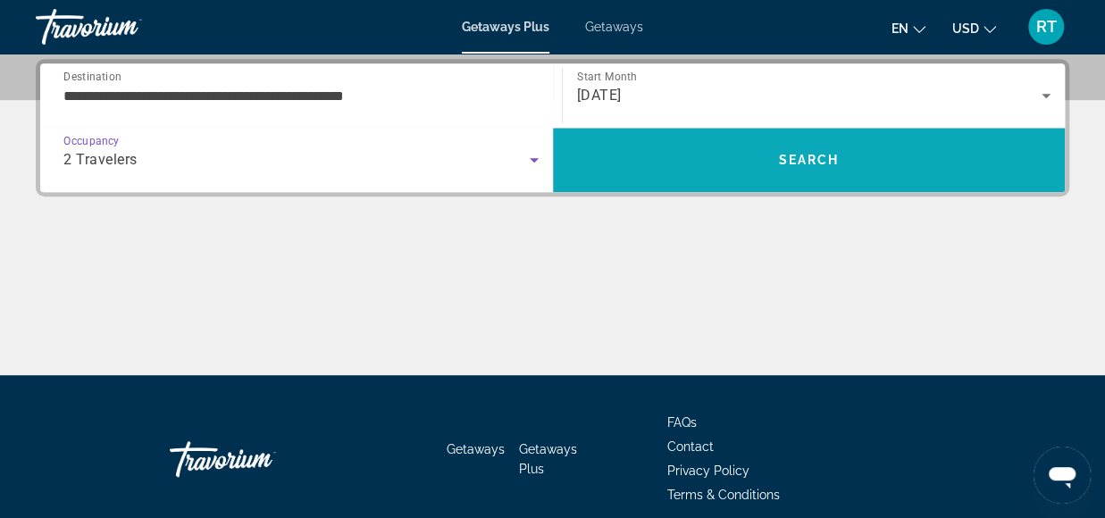
click at [807, 157] on span "Search" at bounding box center [808, 160] width 61 height 14
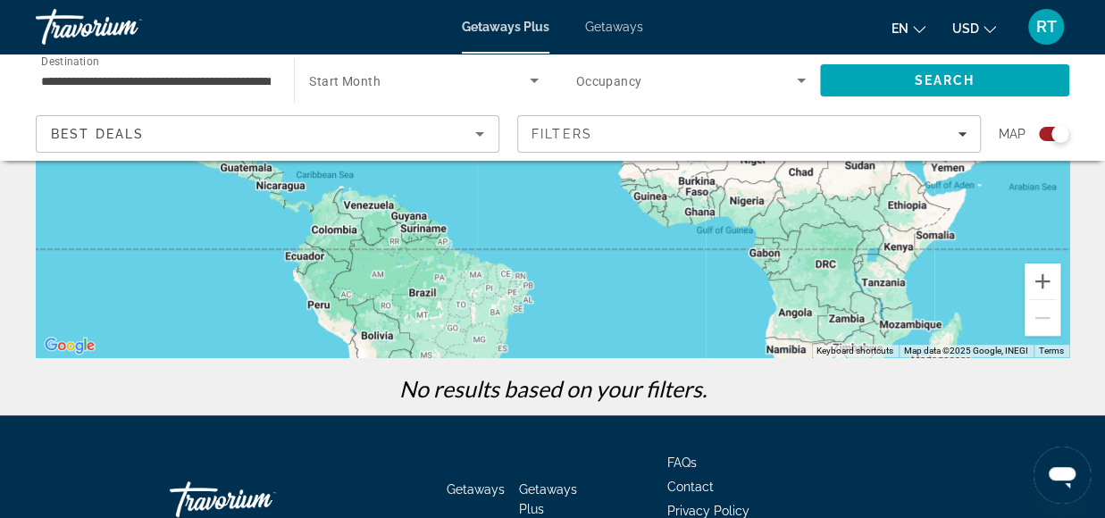
scroll to position [473, 0]
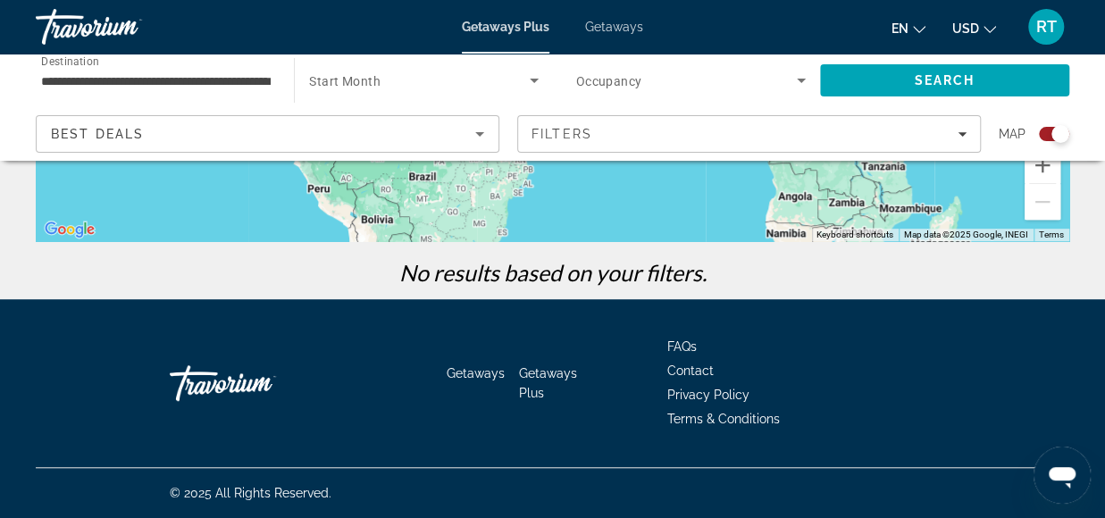
click at [485, 369] on span "Getaways" at bounding box center [476, 373] width 58 height 14
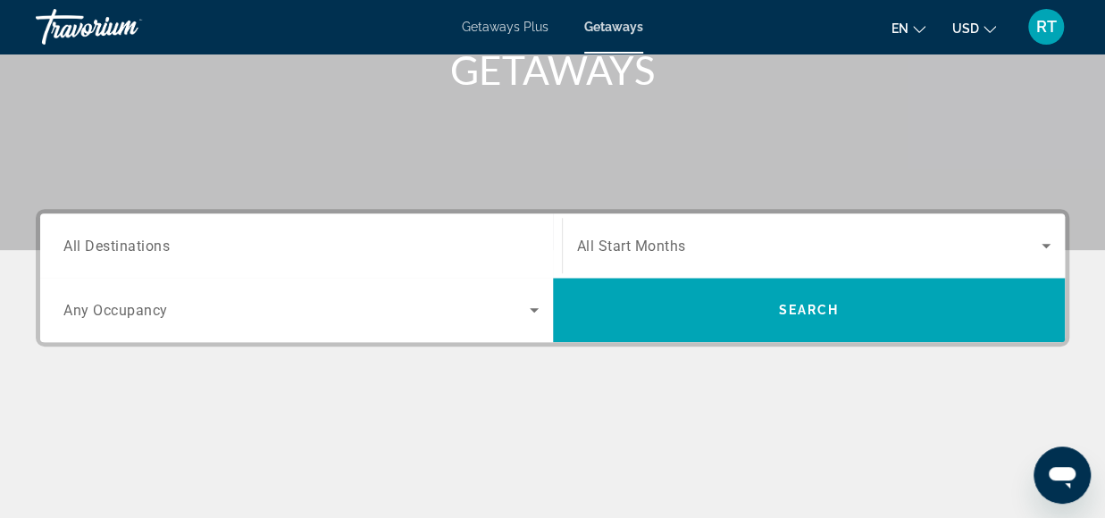
scroll to position [369, 0]
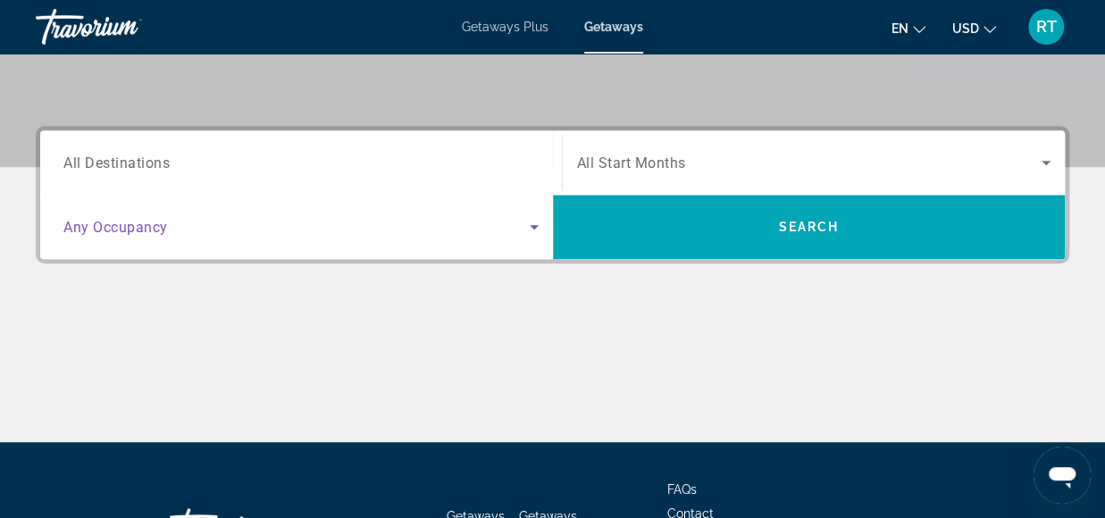
click at [531, 228] on icon "Search widget" at bounding box center [533, 226] width 21 height 21
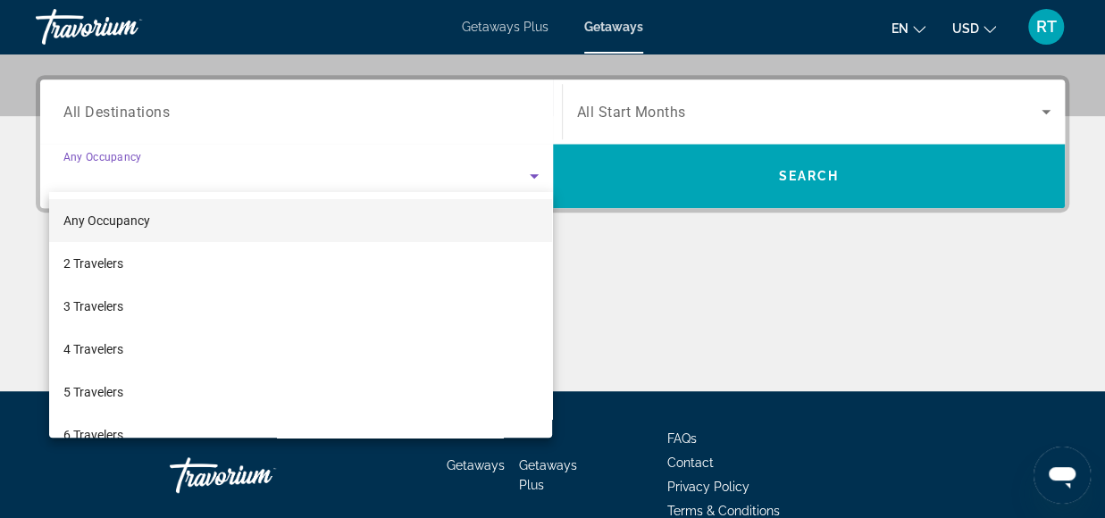
scroll to position [436, 0]
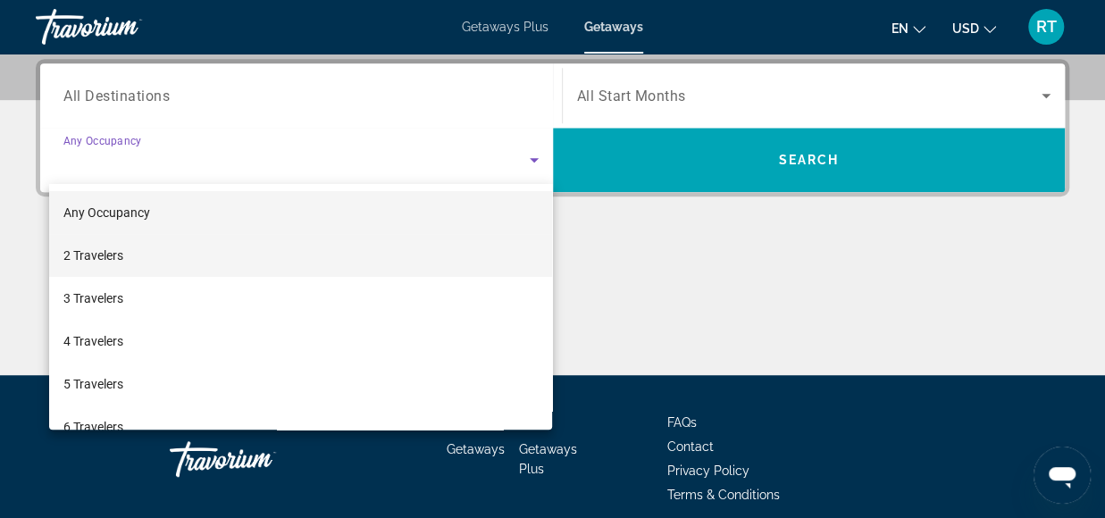
click at [213, 263] on mat-option "2 Travelers" at bounding box center [301, 255] width 504 height 43
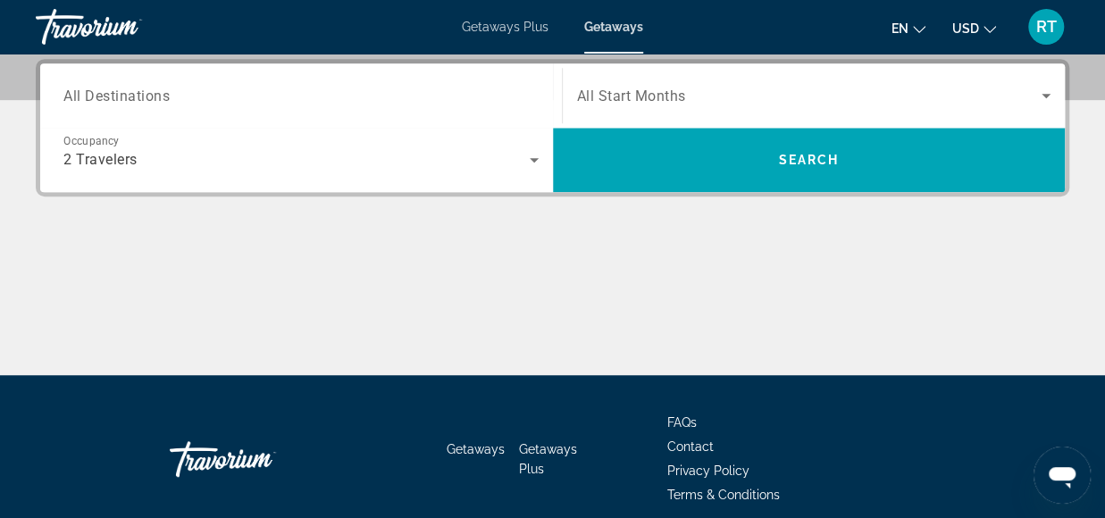
click at [219, 82] on div "Search widget" at bounding box center [300, 96] width 475 height 51
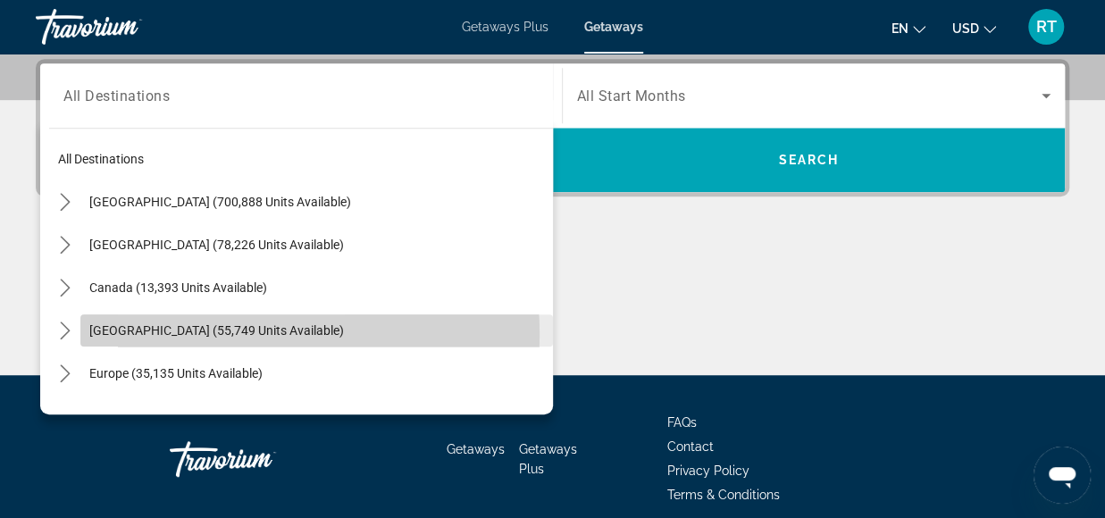
click at [214, 333] on span "[GEOGRAPHIC_DATA] (55,749 units available)" at bounding box center [216, 330] width 255 height 14
type input "**********"
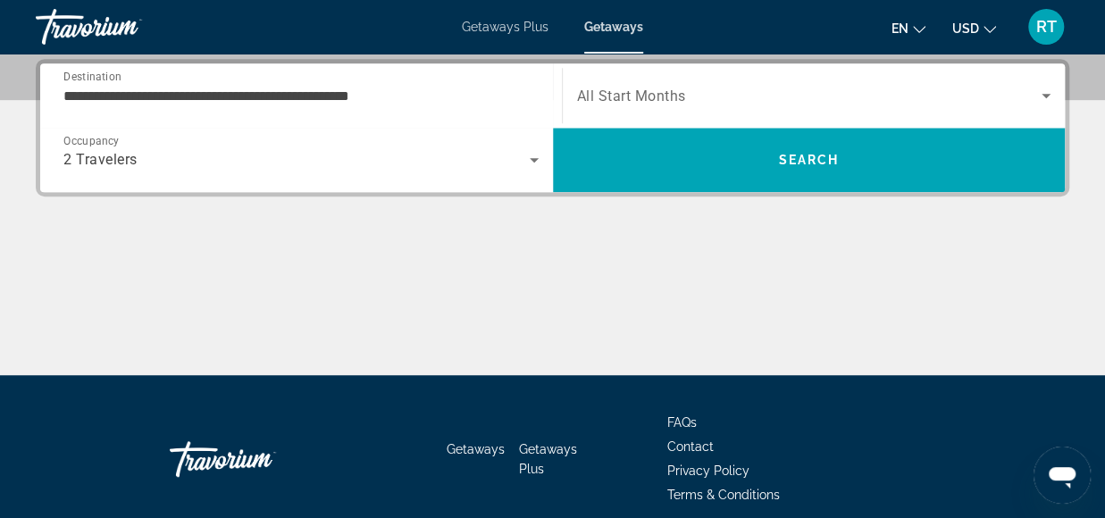
click at [656, 101] on span "All Start Months" at bounding box center [631, 96] width 109 height 17
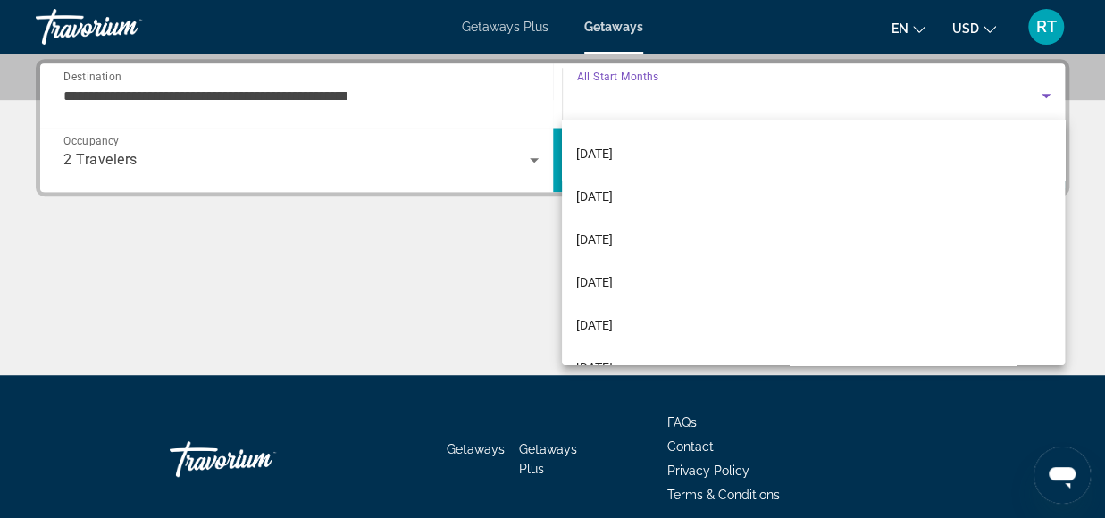
scroll to position [106, 0]
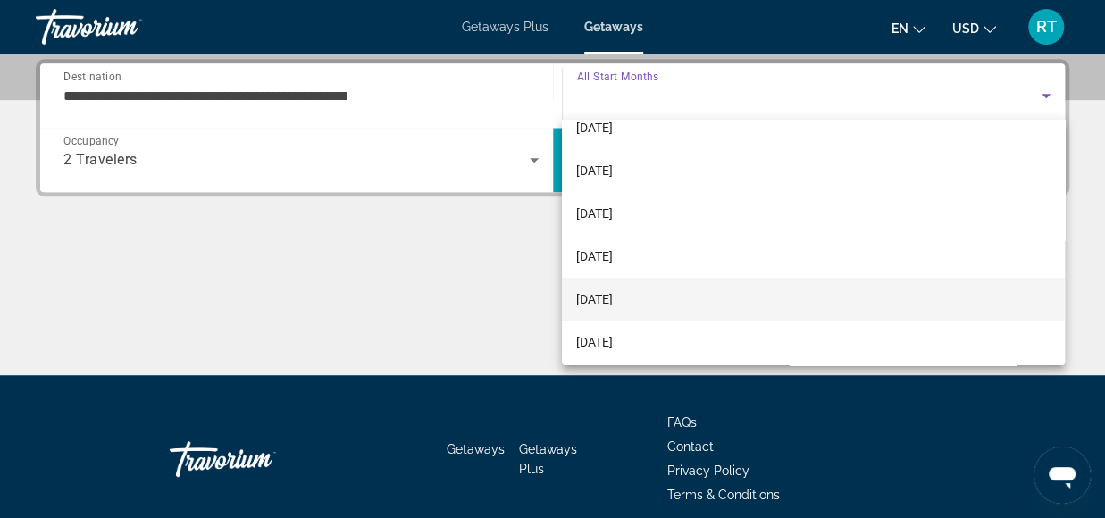
click at [643, 294] on mat-option "[DATE]" at bounding box center [813, 299] width 503 height 43
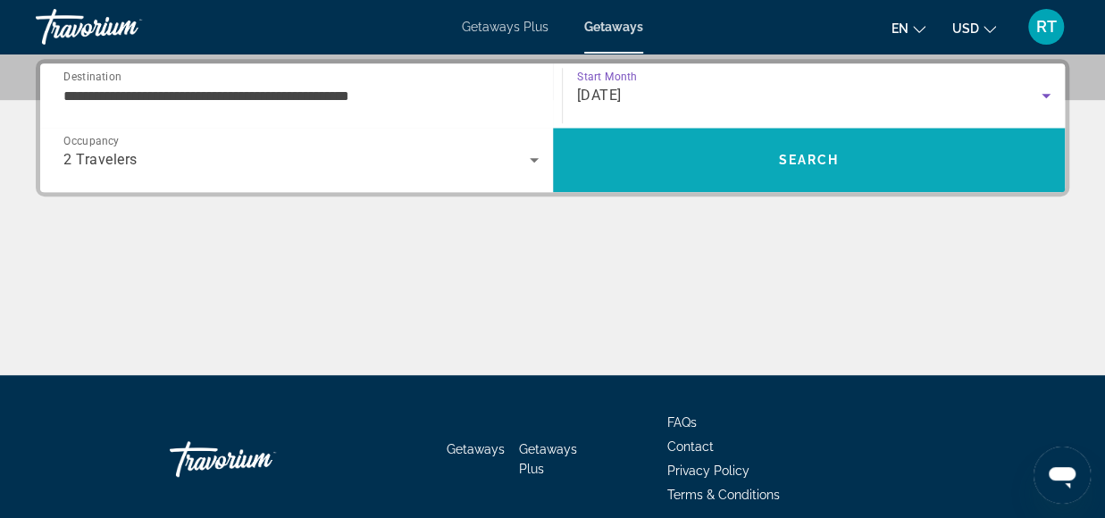
click at [811, 148] on span "Search" at bounding box center [809, 159] width 513 height 43
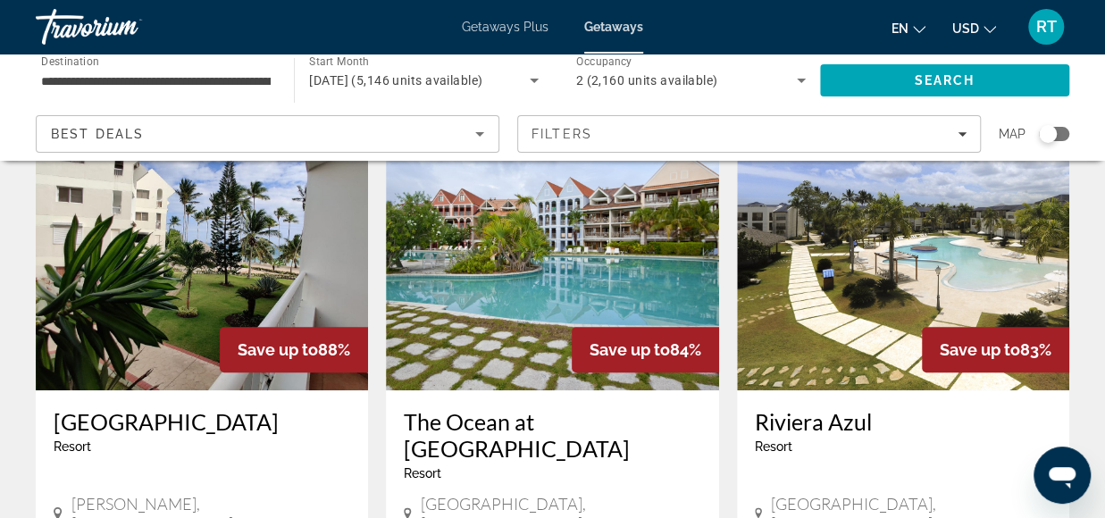
scroll to position [71, 0]
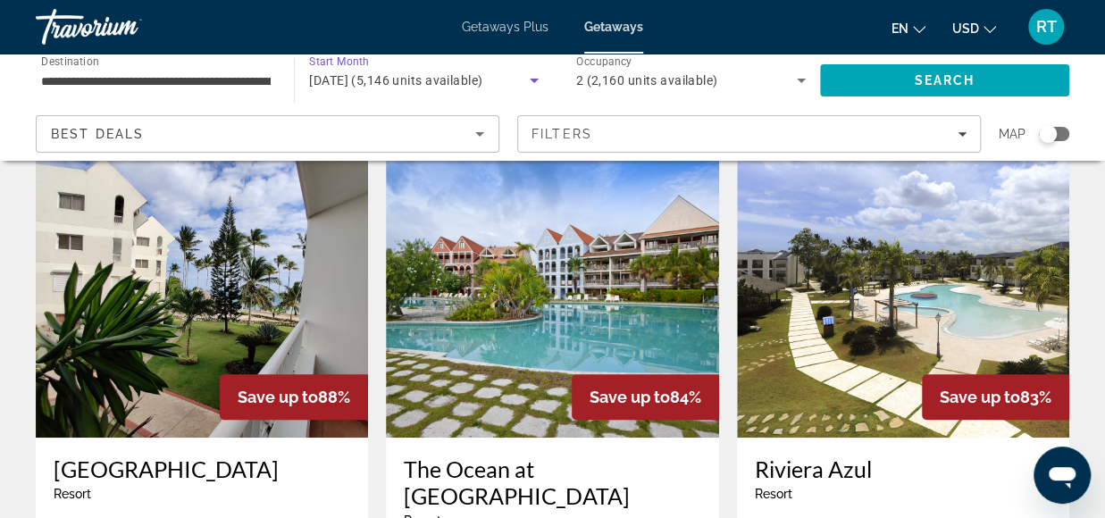
click at [534, 77] on icon "Search widget" at bounding box center [533, 80] width 21 height 21
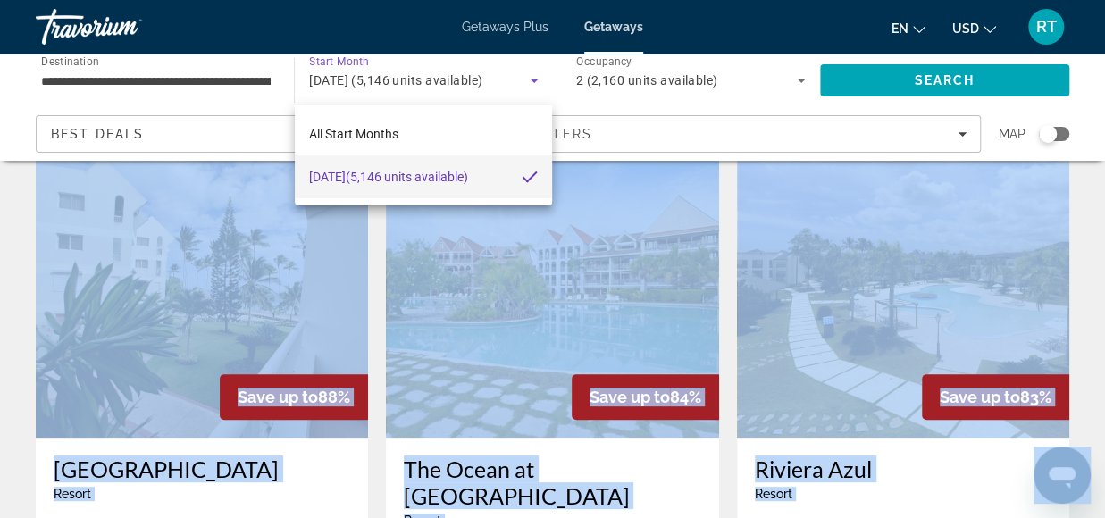
click at [1104, 79] on html "**********" at bounding box center [552, 188] width 1105 height 518
click at [820, 138] on div at bounding box center [552, 259] width 1105 height 518
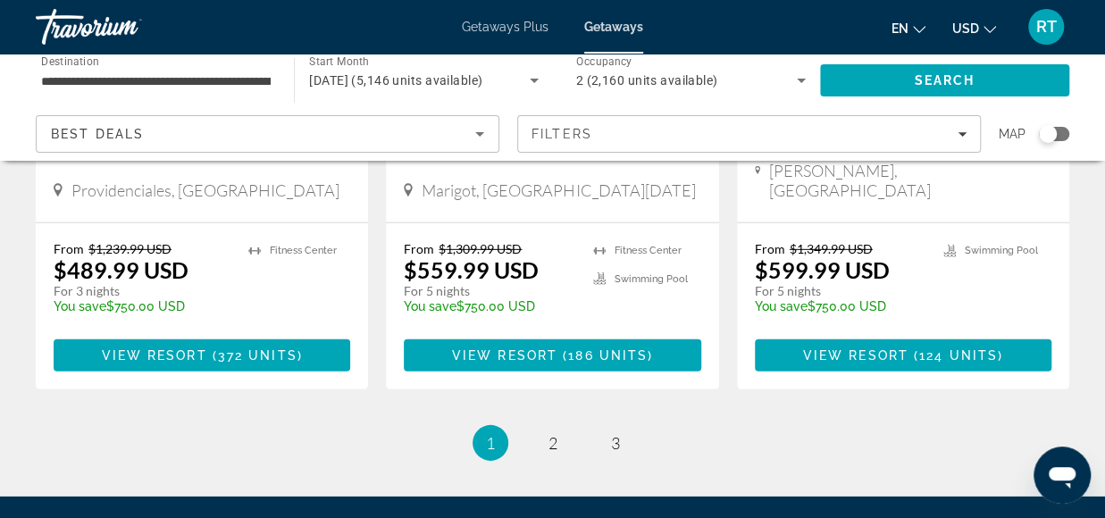
scroll to position [2504, 0]
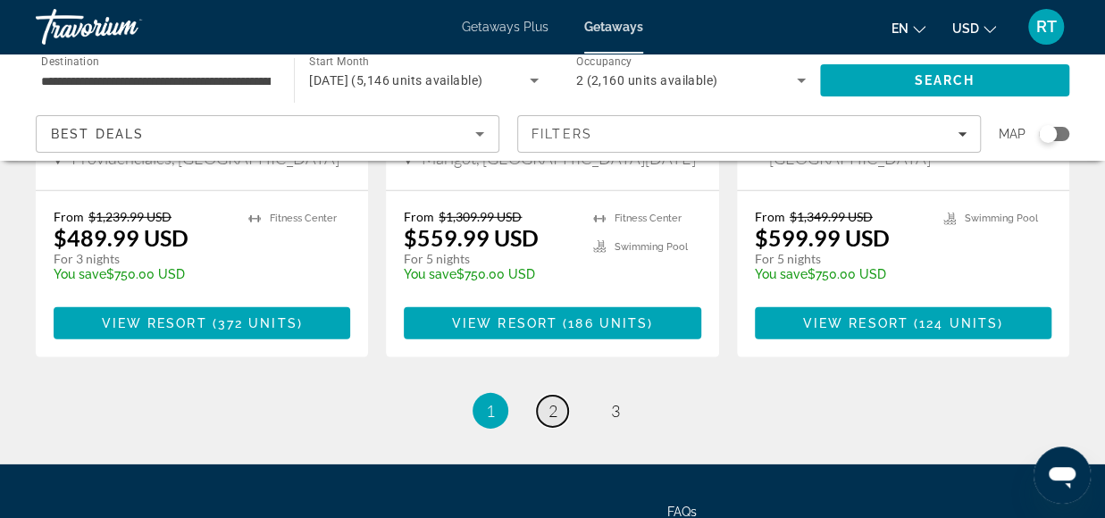
click at [546, 396] on link "page 2" at bounding box center [552, 411] width 31 height 31
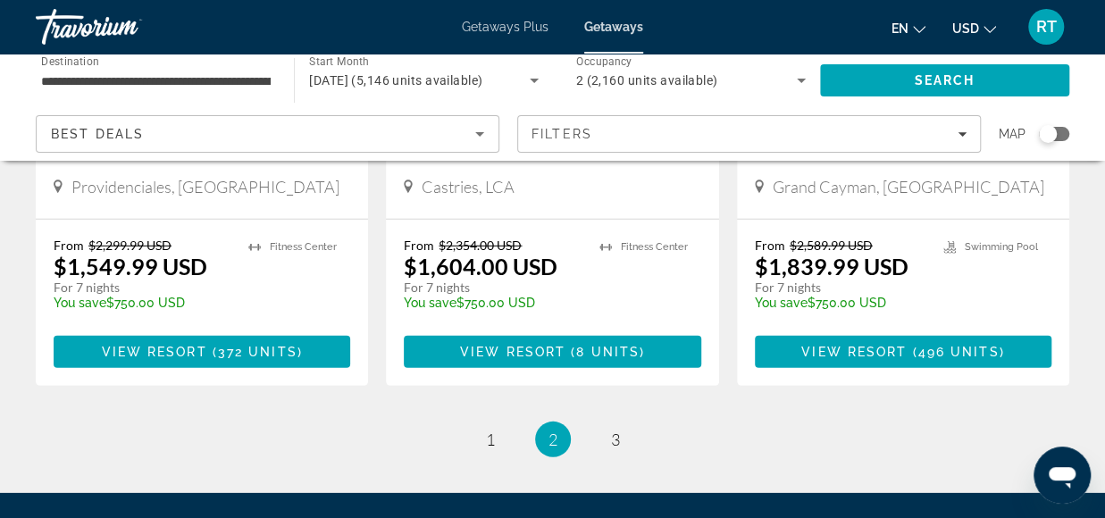
scroll to position [2503, 0]
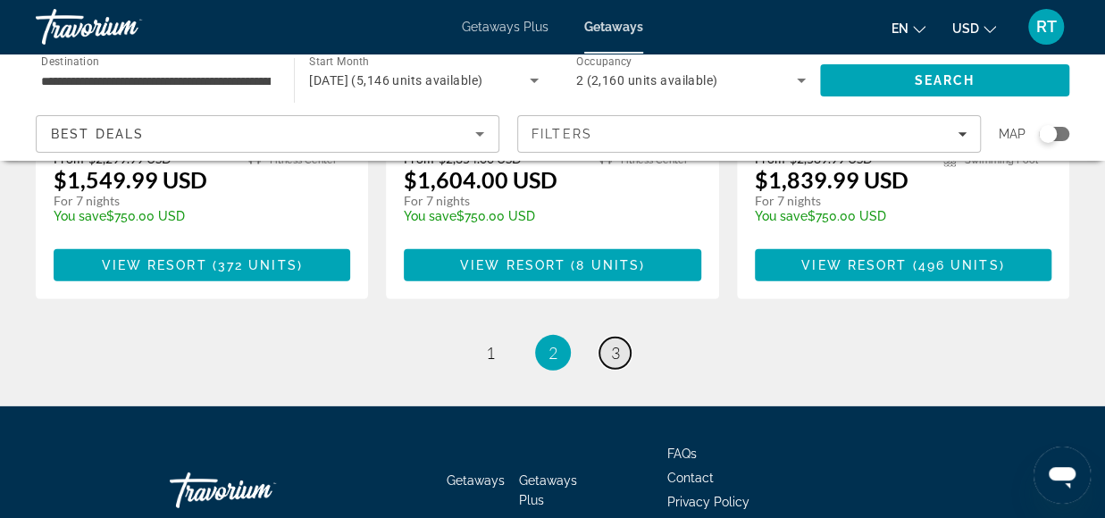
click at [614, 343] on span "3" at bounding box center [615, 353] width 9 height 20
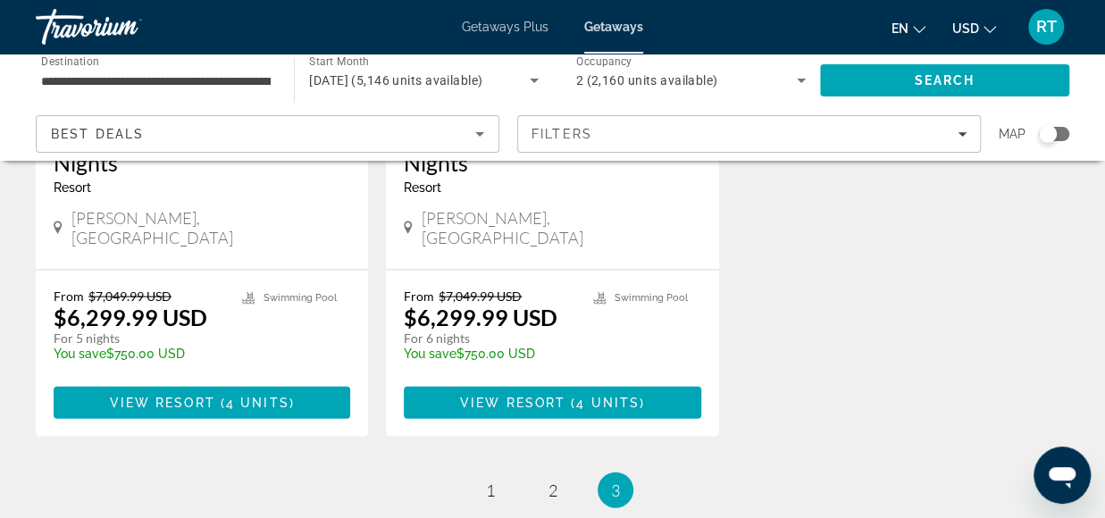
scroll to position [1857, 0]
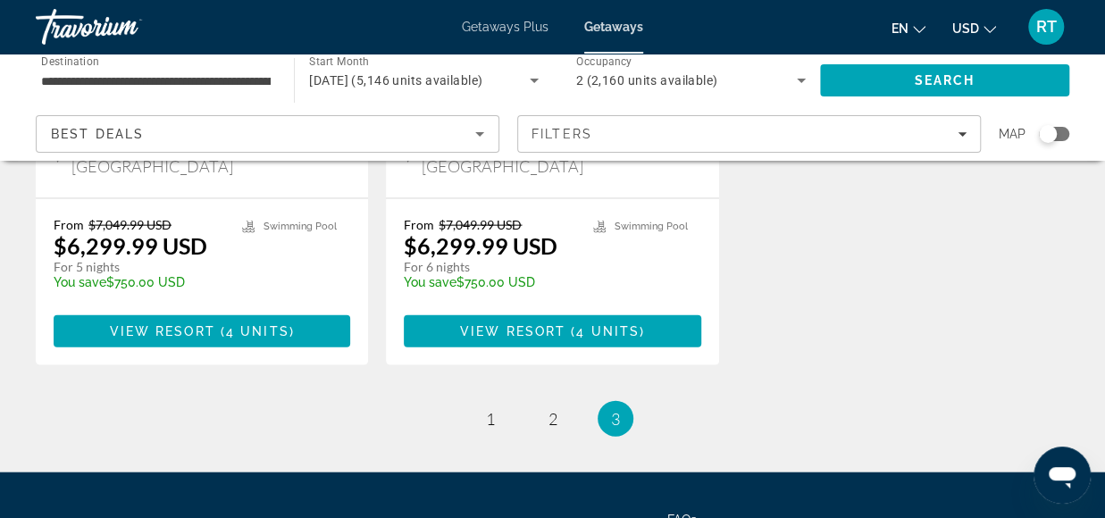
click at [480, 24] on span "Getaways Plus" at bounding box center [505, 27] width 87 height 14
